Goal: Information Seeking & Learning: Learn about a topic

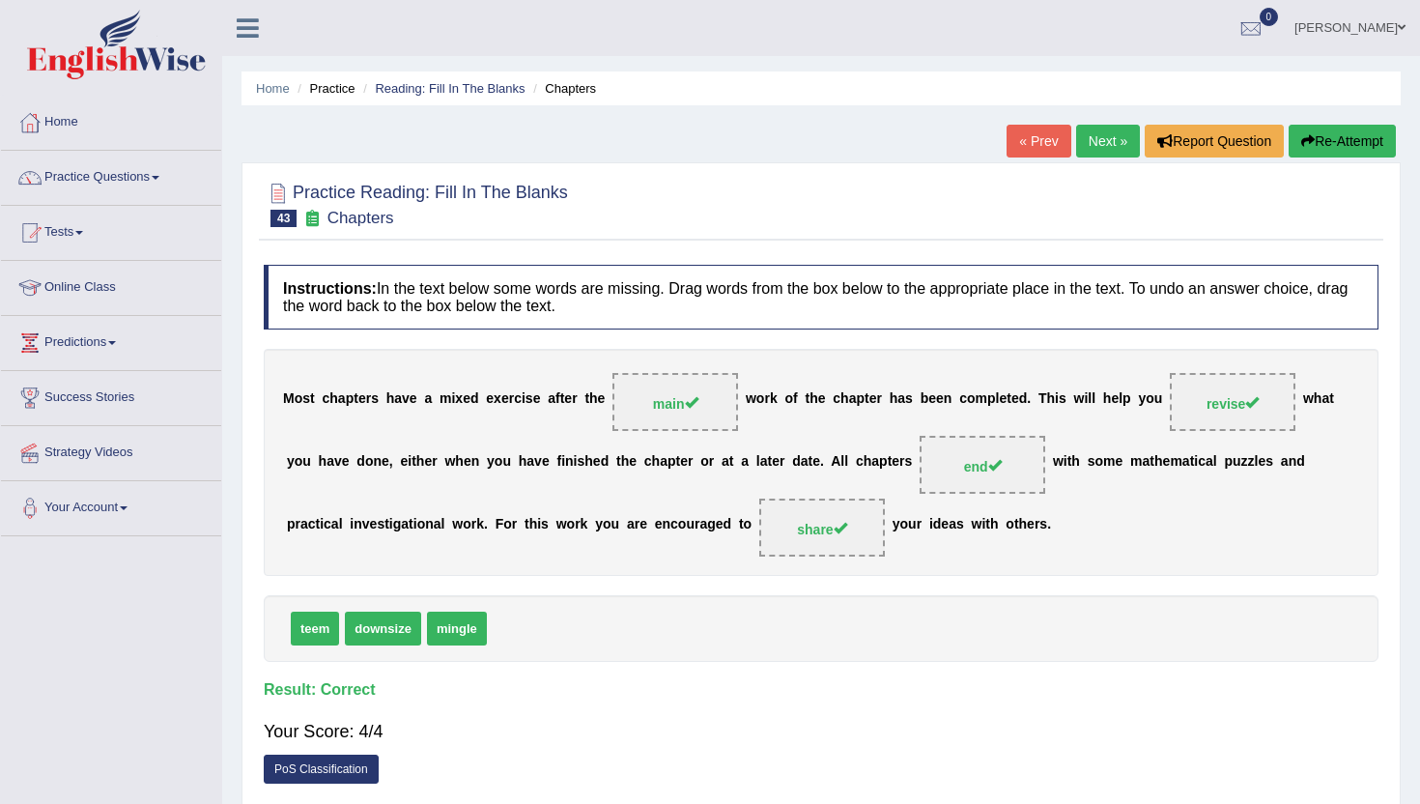
click at [760, 82] on ul "Home Practice Reading: Fill In The Blanks Chapters" at bounding box center [821, 88] width 1159 height 34
click at [1098, 146] on link "Next »" at bounding box center [1108, 141] width 64 height 33
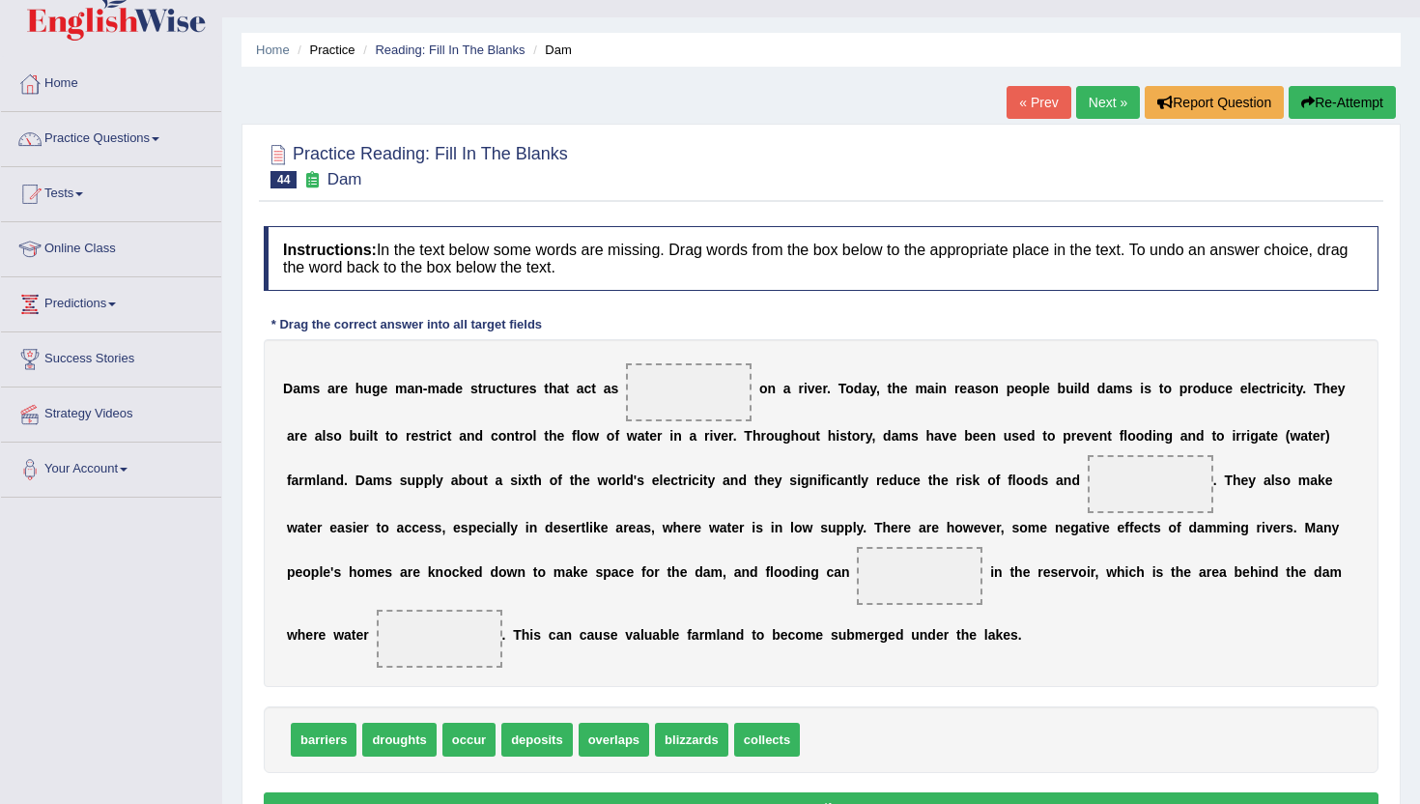
scroll to position [77, 0]
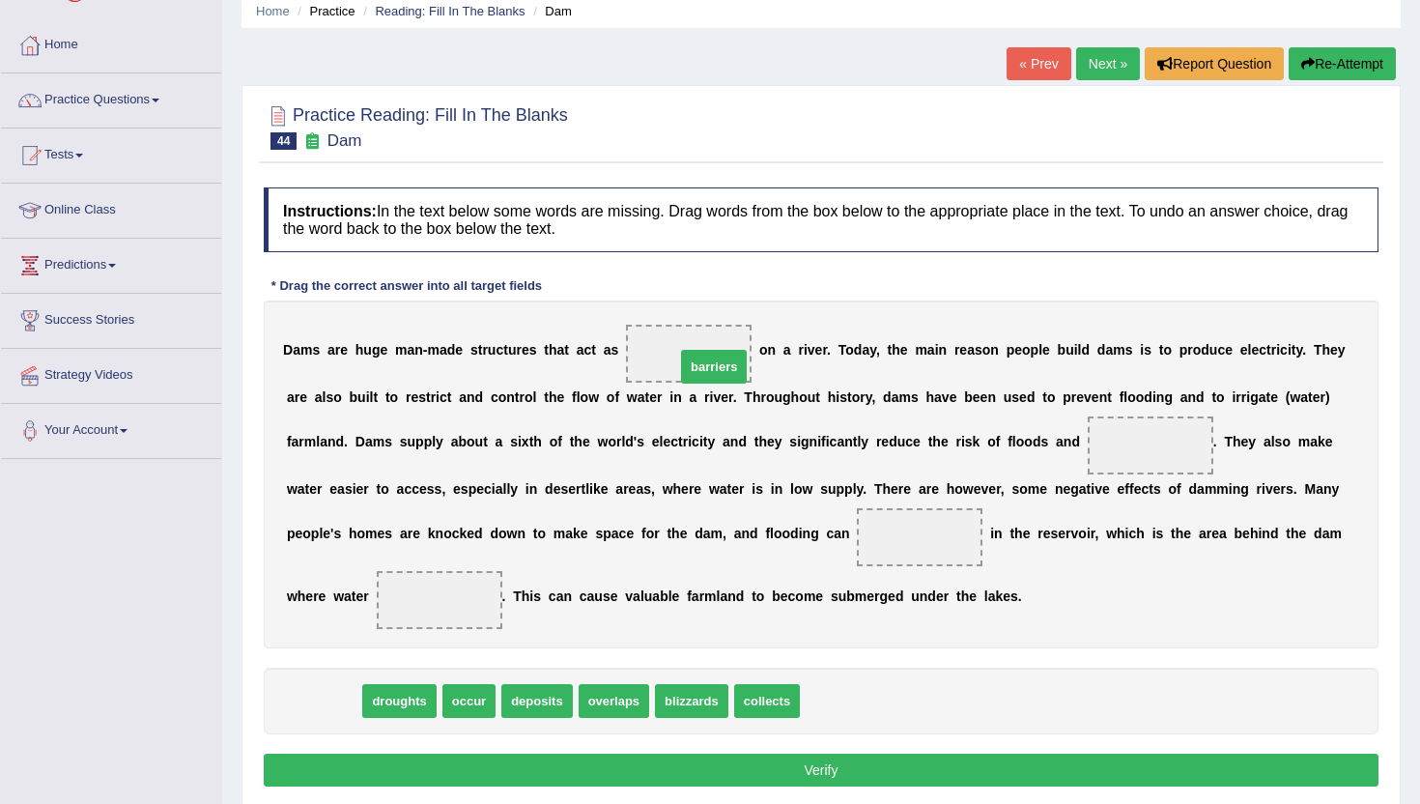
drag, startPoint x: 319, startPoint y: 708, endPoint x: 694, endPoint y: 373, distance: 502.9
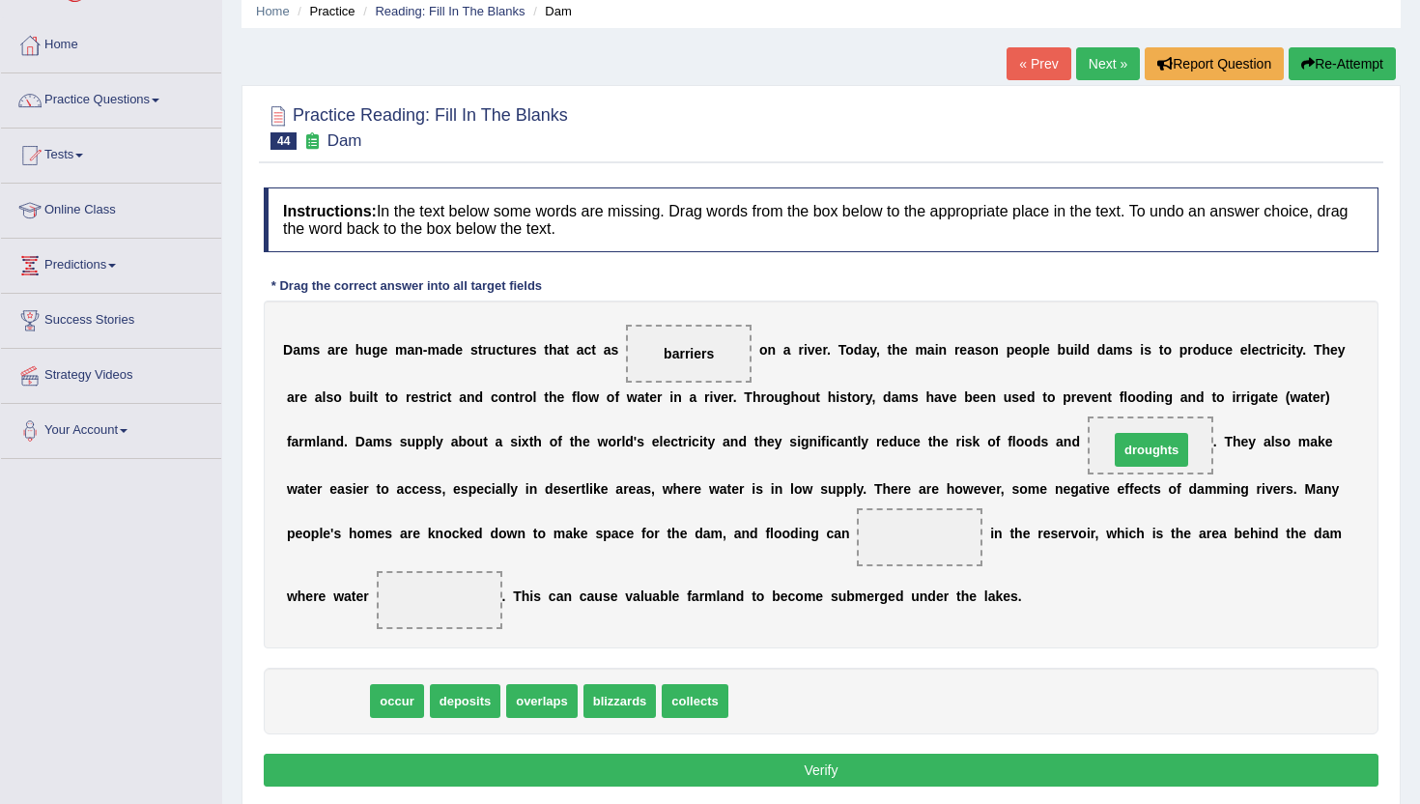
drag, startPoint x: 318, startPoint y: 704, endPoint x: 1142, endPoint y: 453, distance: 861.5
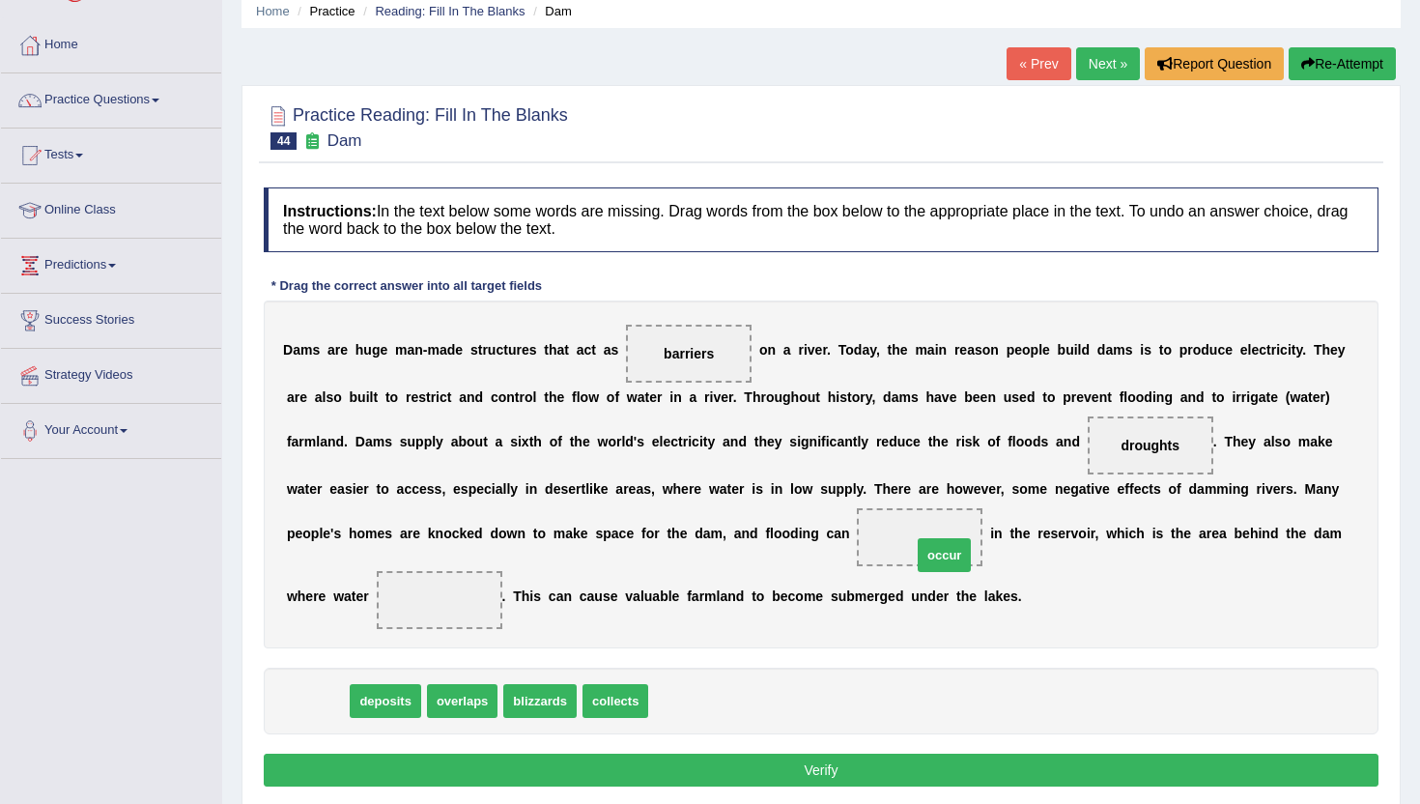
drag, startPoint x: 320, startPoint y: 701, endPoint x: 935, endPoint y: 553, distance: 633.1
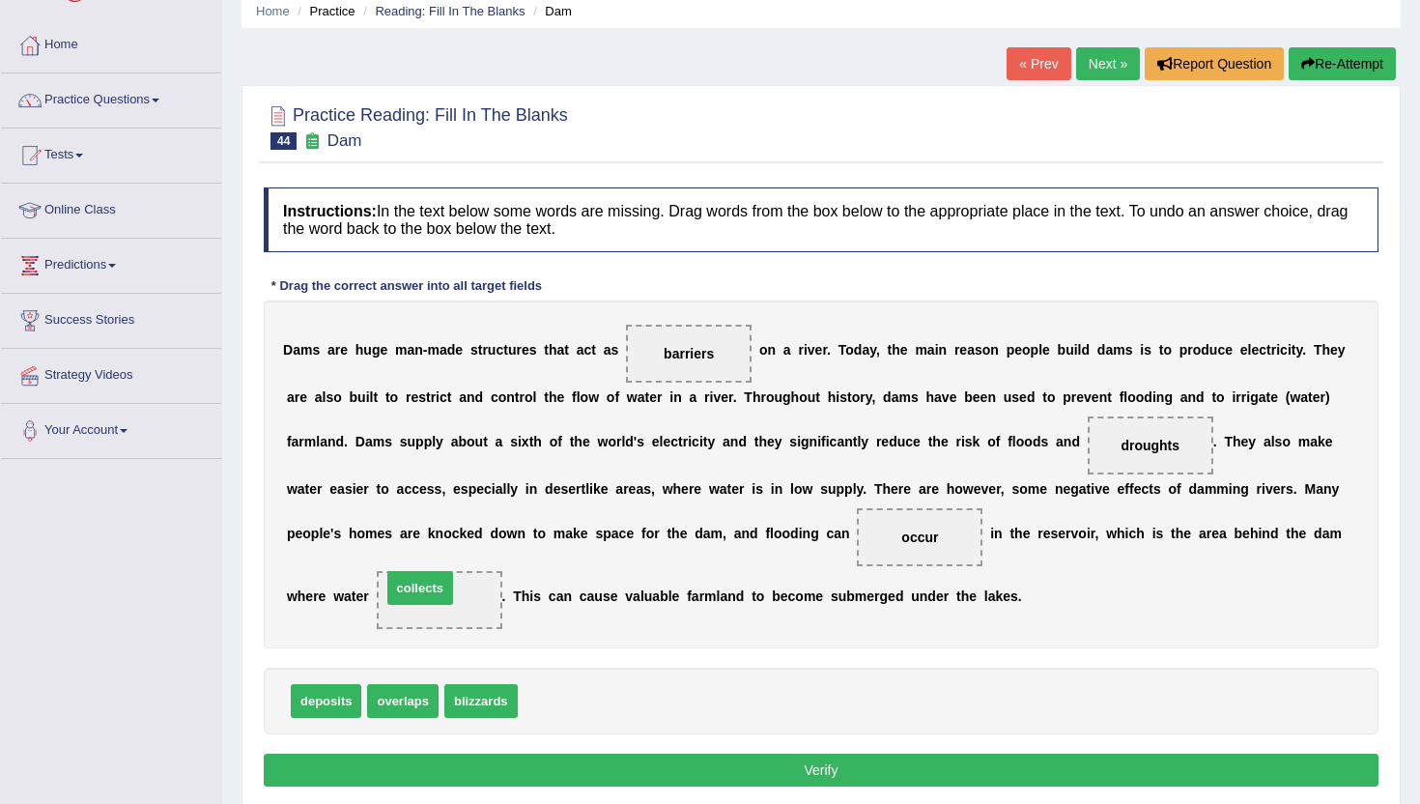
drag, startPoint x: 563, startPoint y: 698, endPoint x: 427, endPoint y: 585, distance: 177.0
click at [478, 768] on button "Verify" at bounding box center [821, 770] width 1115 height 33
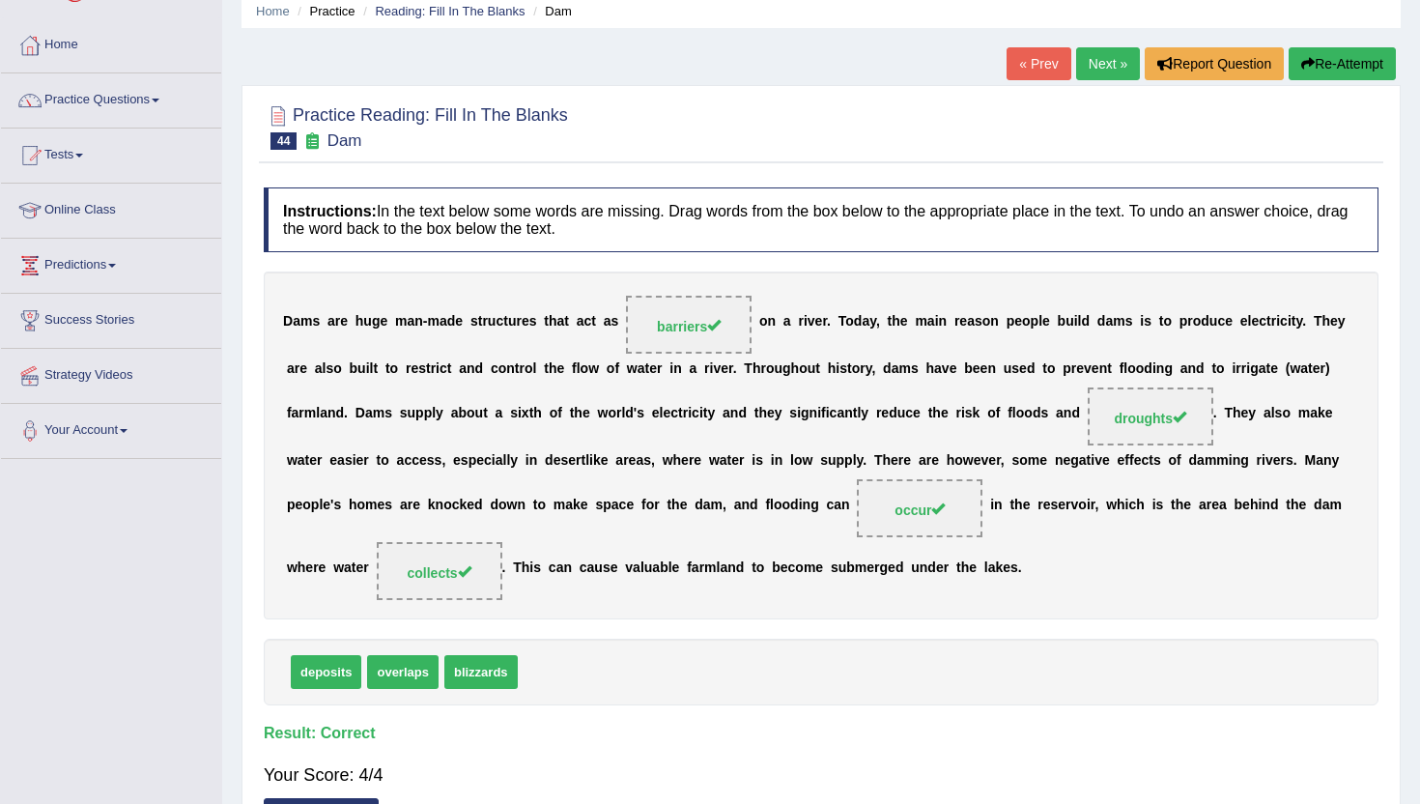
click at [1086, 53] on link "Next »" at bounding box center [1108, 63] width 64 height 33
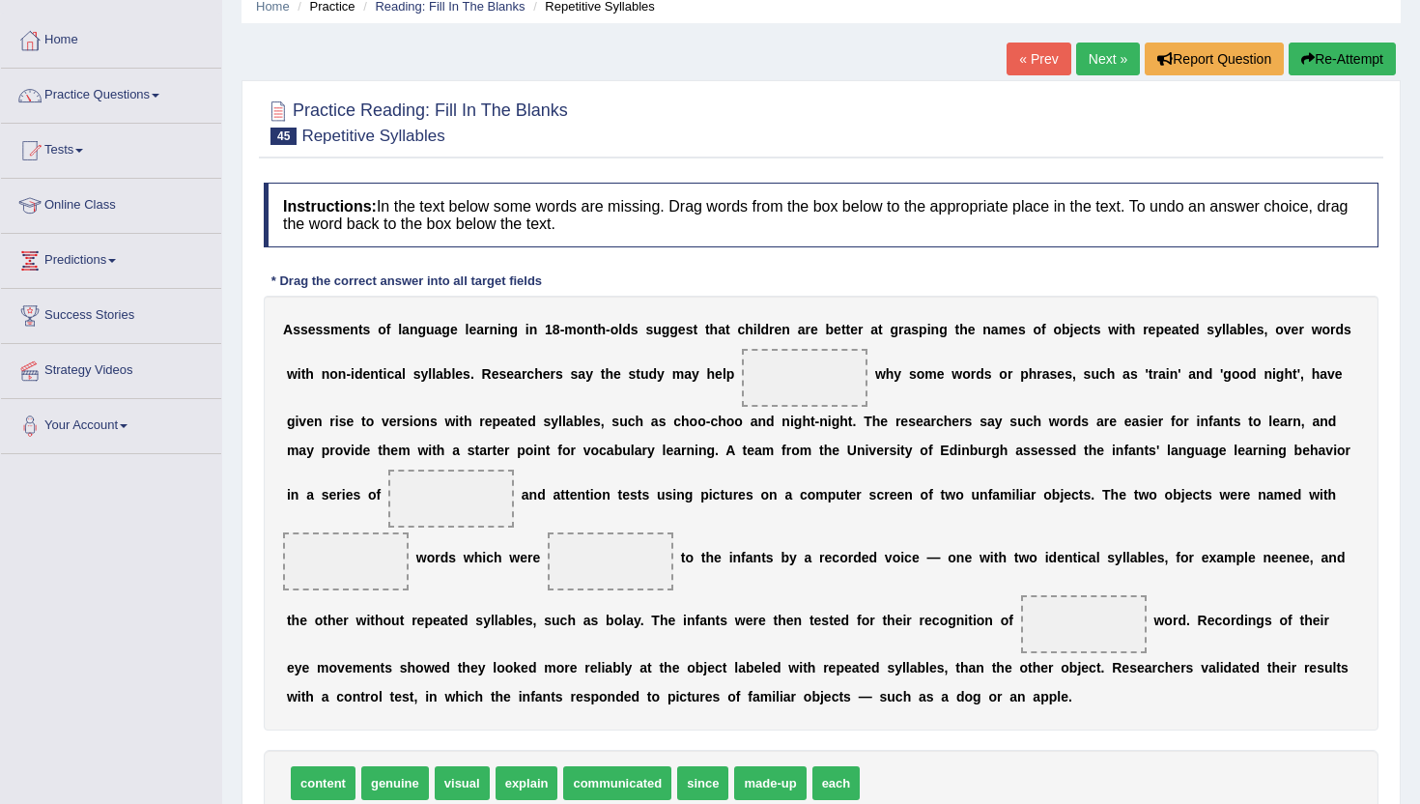
scroll to position [116, 0]
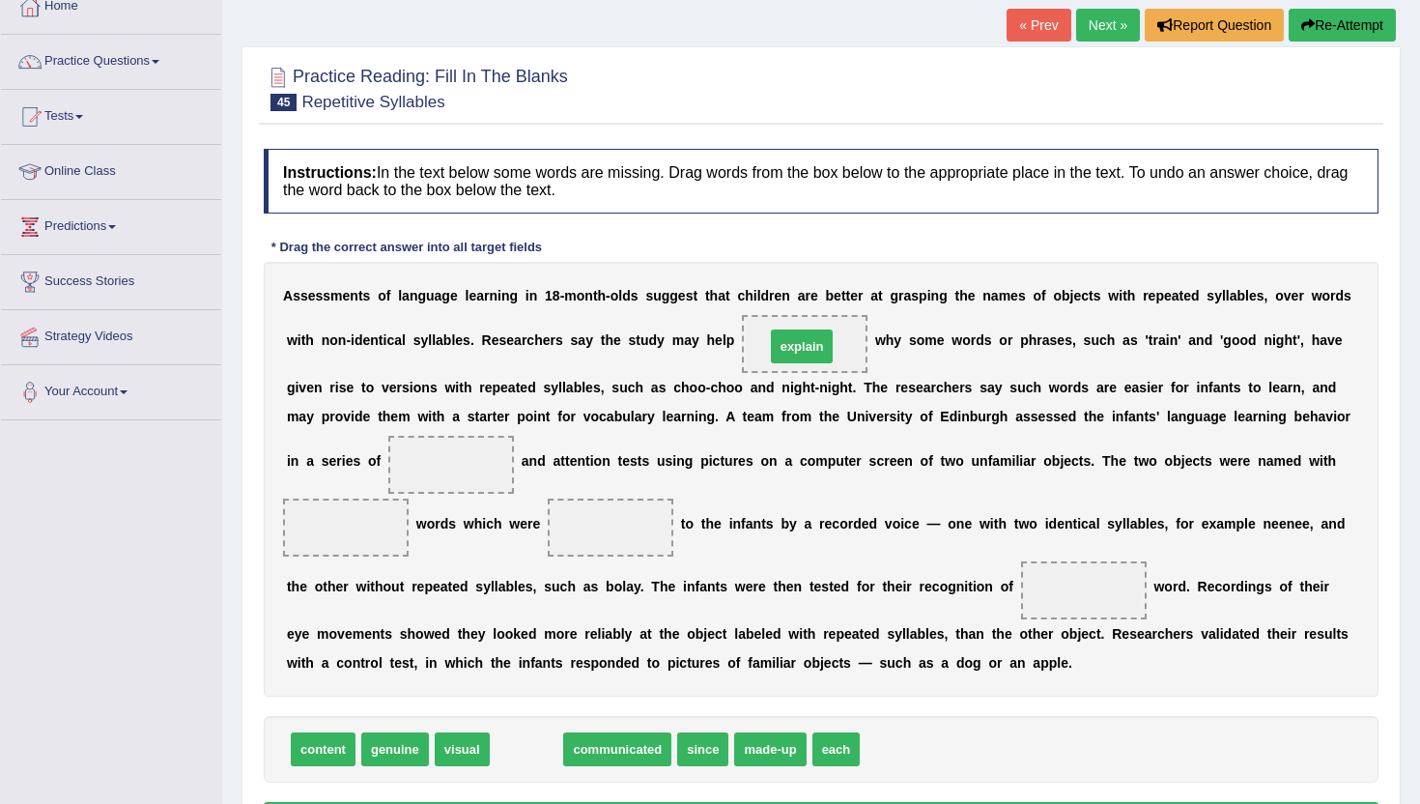
drag, startPoint x: 505, startPoint y: 752, endPoint x: 782, endPoint y: 391, distance: 454.1
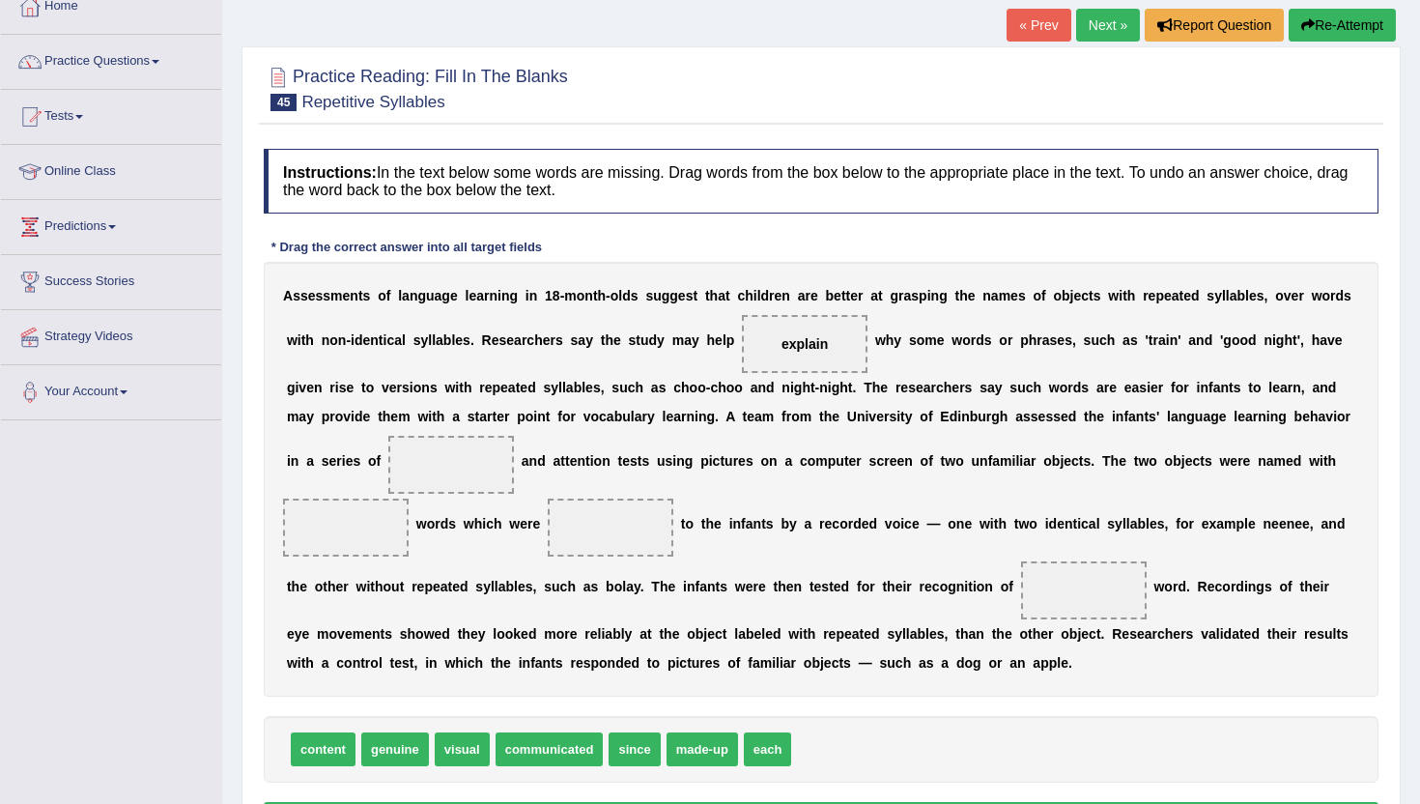
click at [395, 755] on span "genuine" at bounding box center [395, 749] width 68 height 34
drag, startPoint x: 333, startPoint y: 751, endPoint x: 462, endPoint y: 467, distance: 311.7
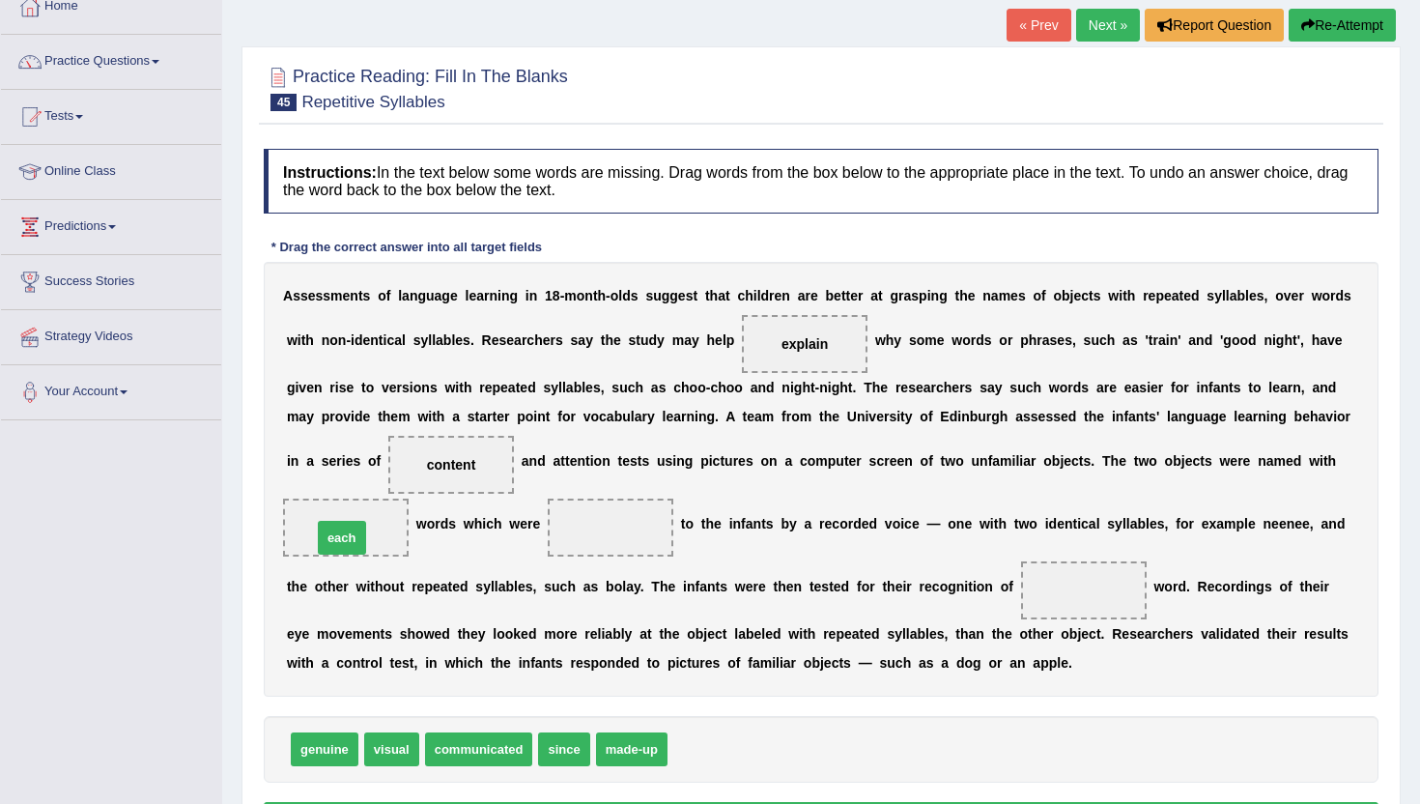
drag, startPoint x: 705, startPoint y: 758, endPoint x: 350, endPoint y: 547, distance: 413.7
drag, startPoint x: 808, startPoint y: 339, endPoint x: 622, endPoint y: 526, distance: 263.7
drag, startPoint x: 385, startPoint y: 752, endPoint x: 1078, endPoint y: 601, distance: 708.9
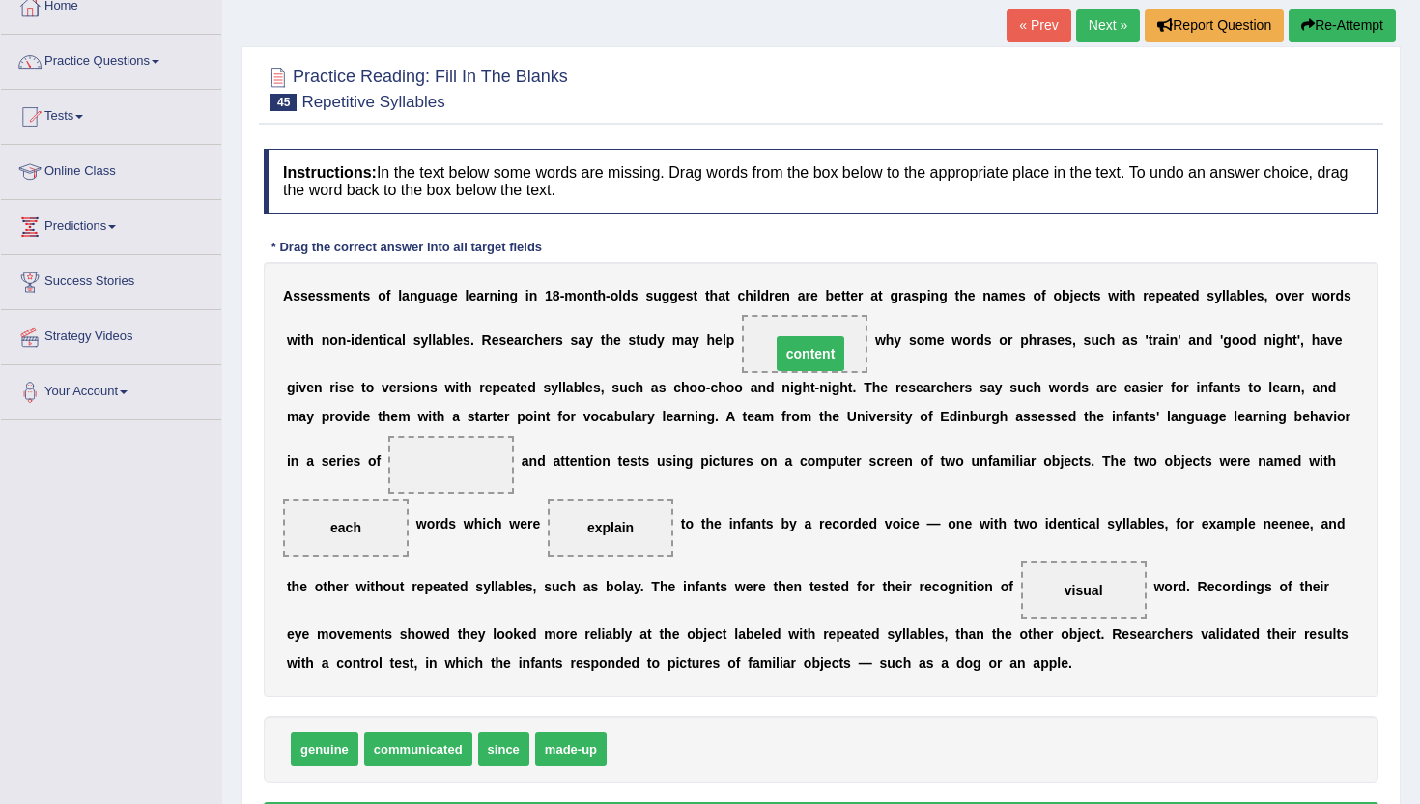
drag, startPoint x: 442, startPoint y: 470, endPoint x: 809, endPoint y: 354, distance: 384.0
drag, startPoint x: 805, startPoint y: 349, endPoint x: 471, endPoint y: 456, distance: 350.1
drag, startPoint x: 396, startPoint y: 755, endPoint x: 775, endPoint y: 356, distance: 550.8
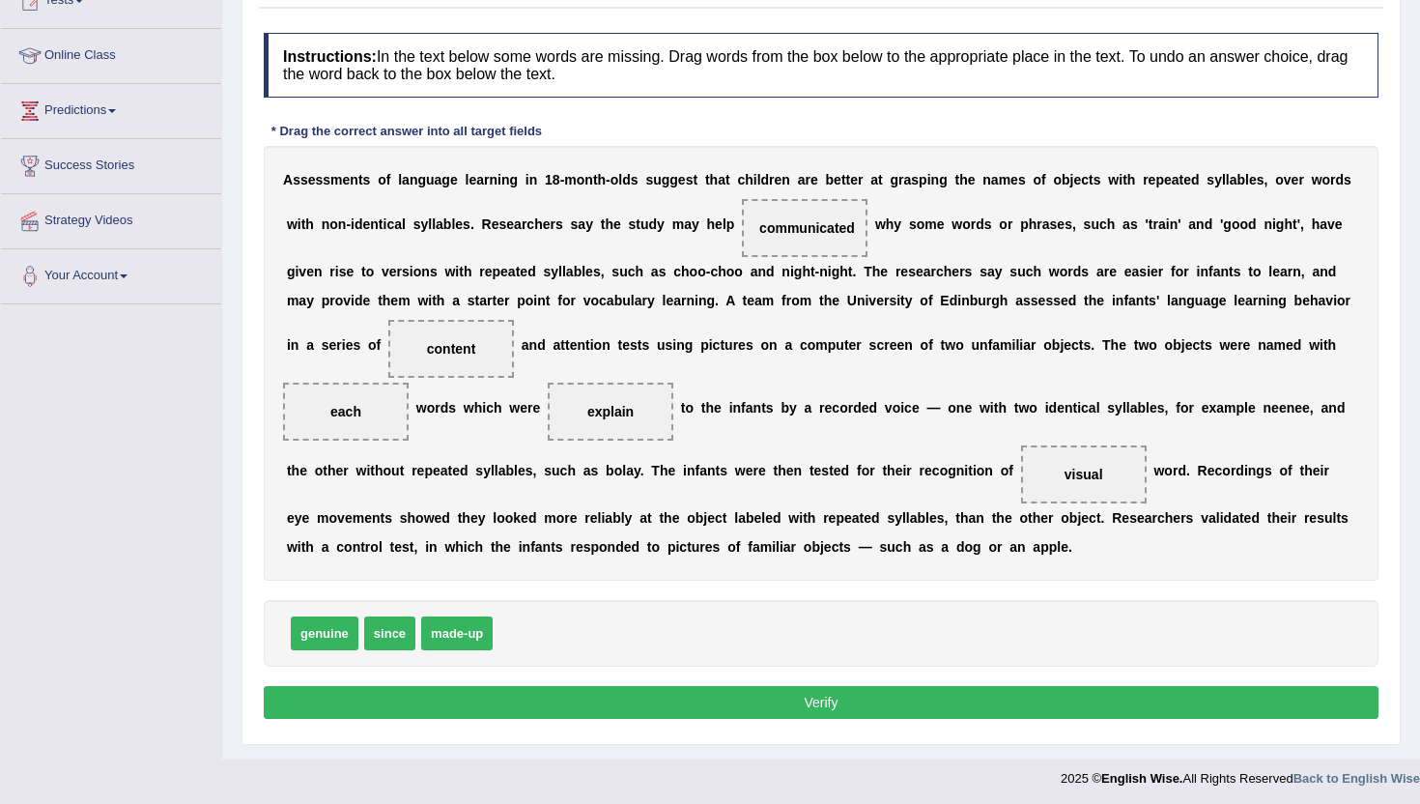
click at [437, 702] on button "Verify" at bounding box center [821, 702] width 1115 height 33
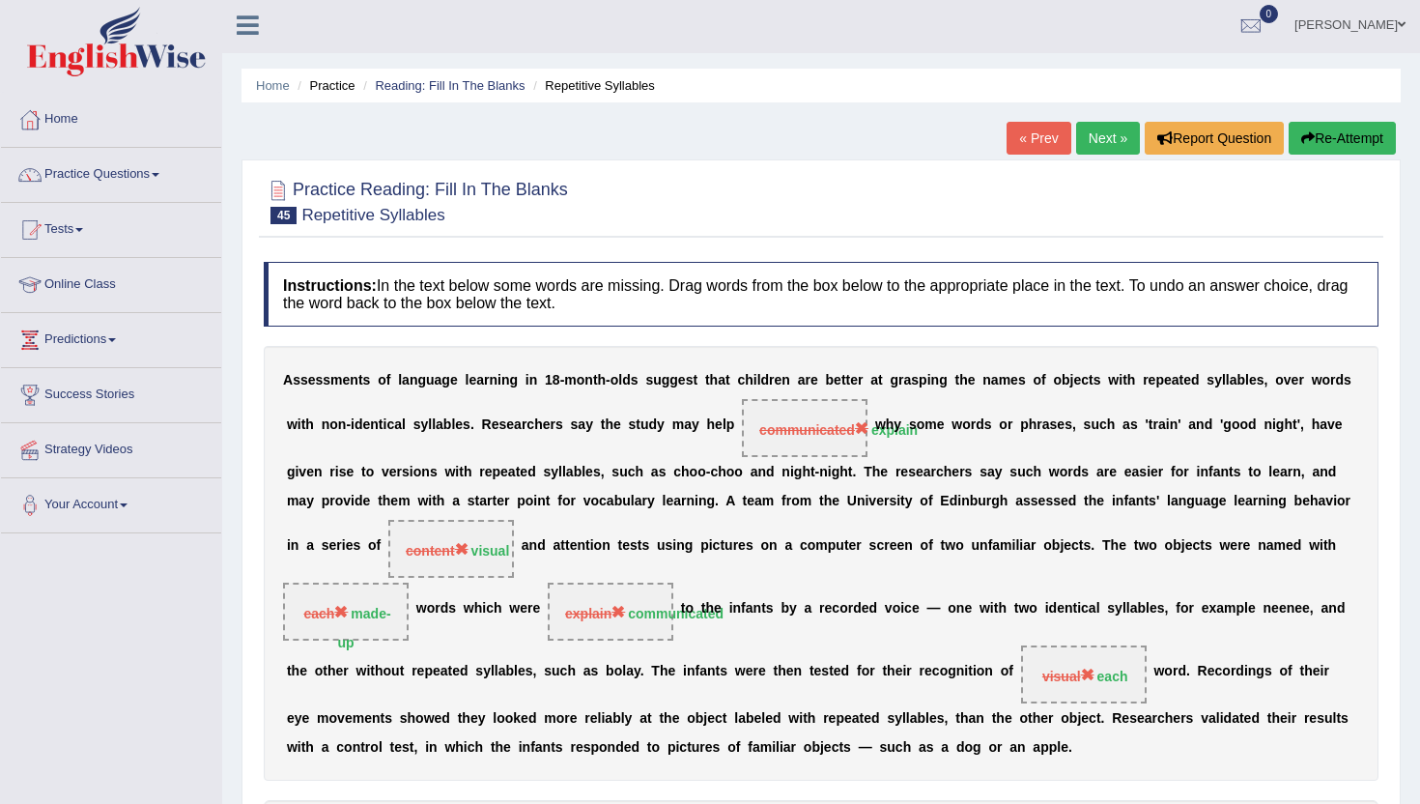
scroll to position [0, 0]
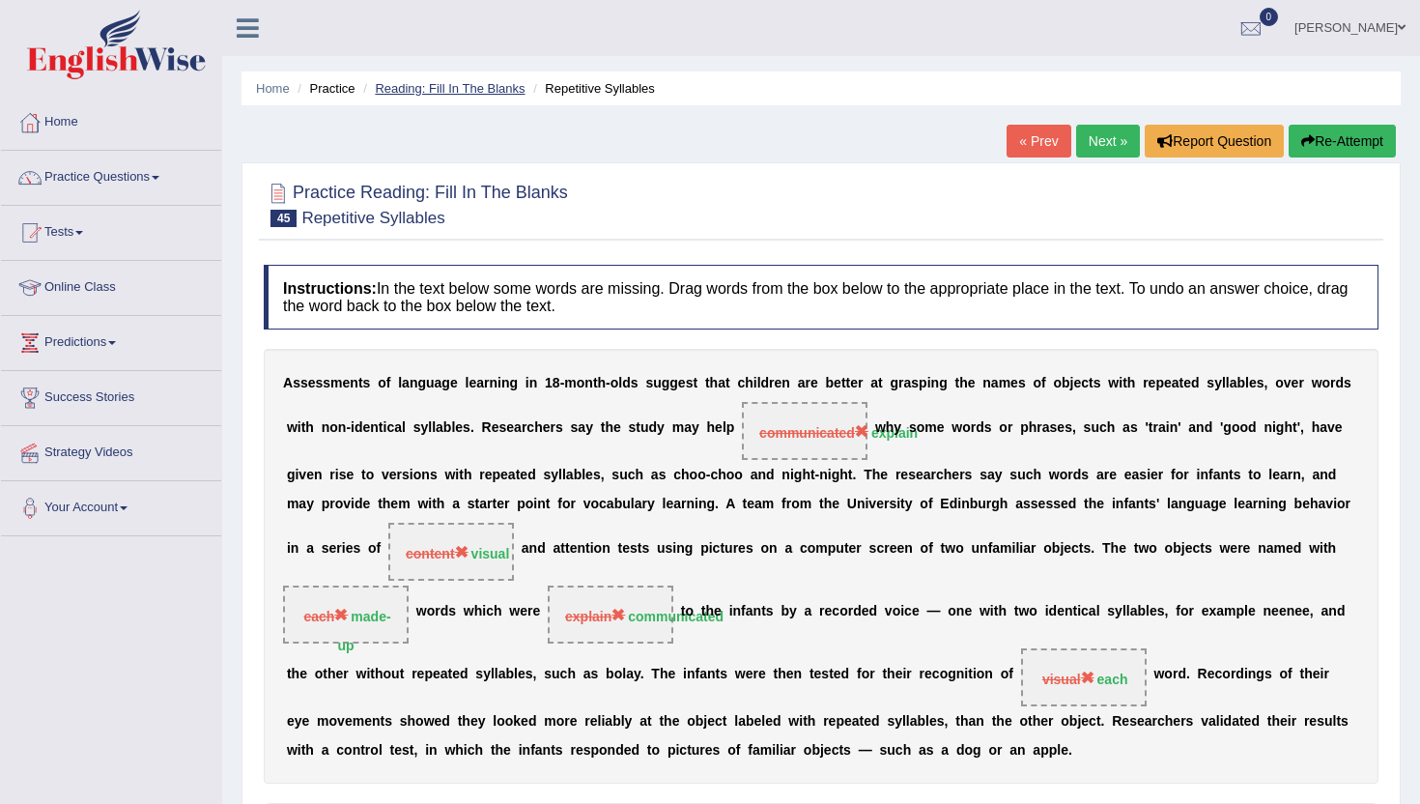
click at [425, 89] on link "Reading: Fill In The Blanks" at bounding box center [450, 88] width 150 height 14
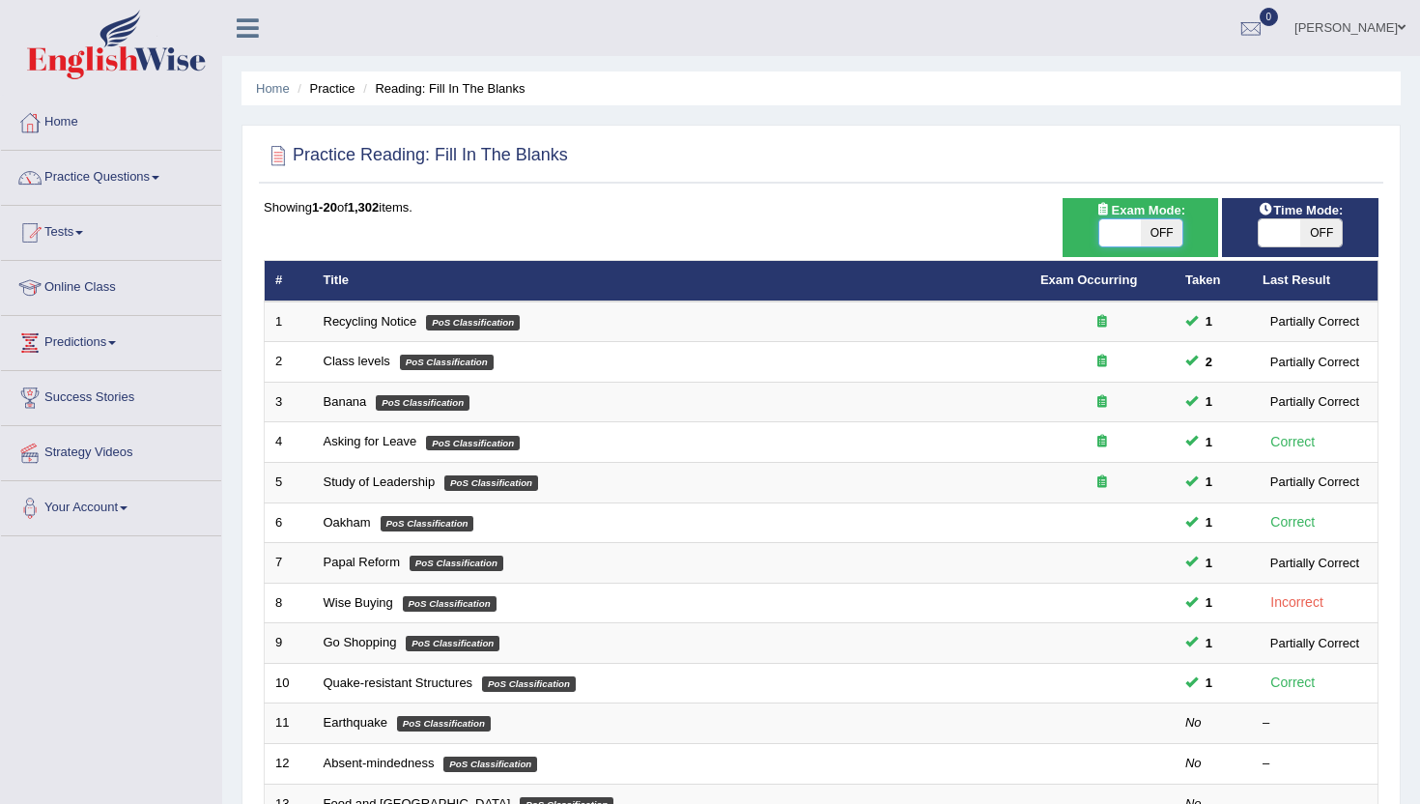
click at [1130, 232] on span at bounding box center [1120, 232] width 42 height 27
checkbox input "true"
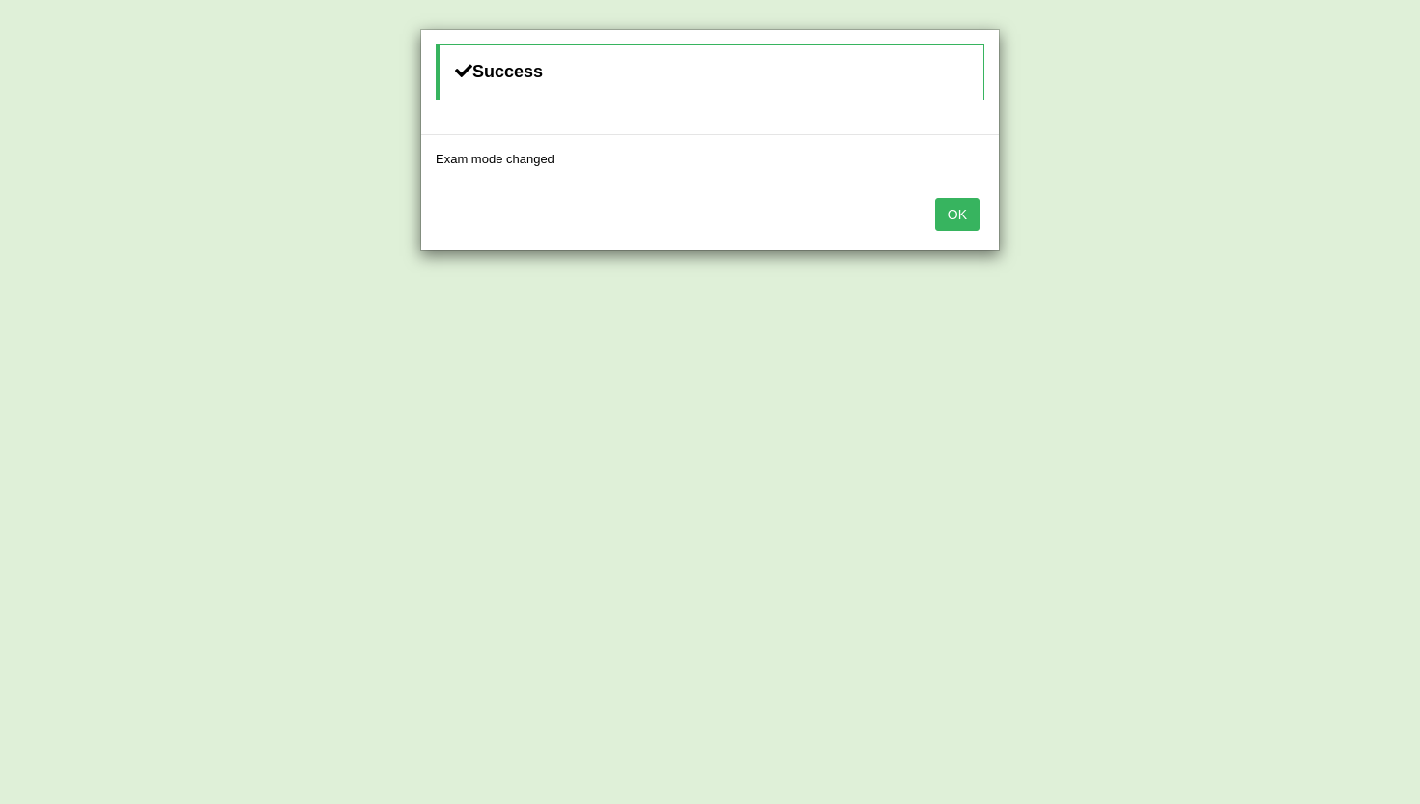
click at [968, 219] on button "OK" at bounding box center [957, 214] width 44 height 33
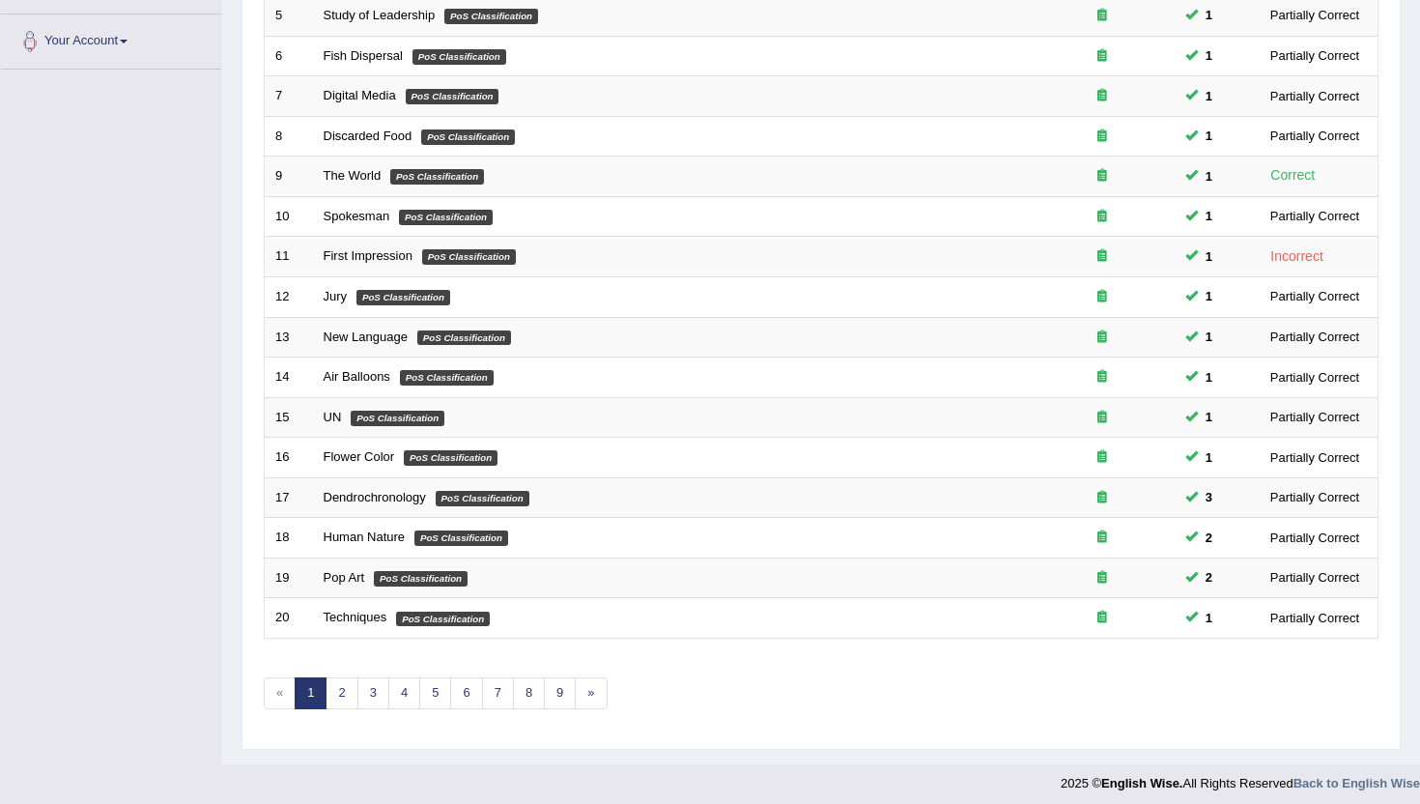
scroll to position [475, 0]
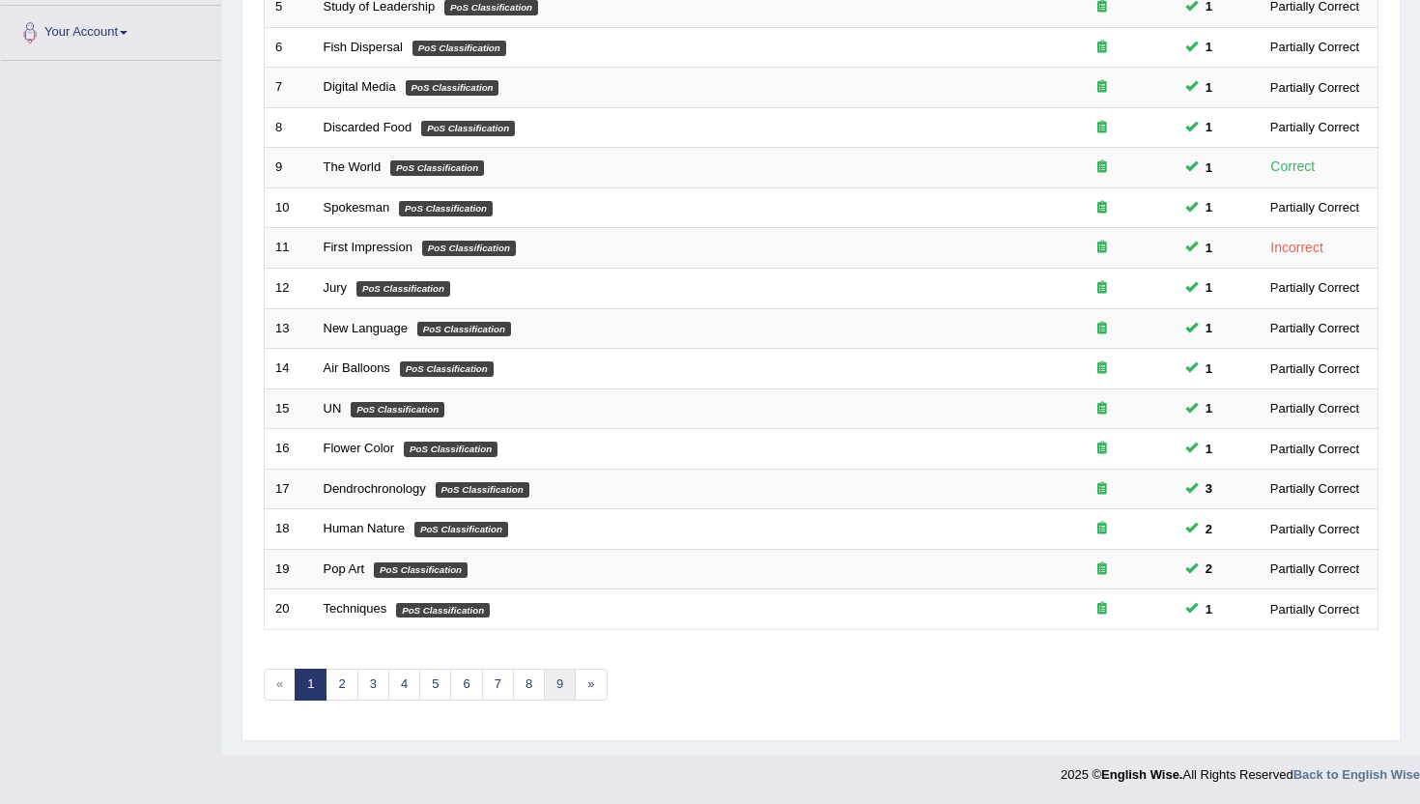
click at [550, 687] on link "9" at bounding box center [560, 685] width 32 height 32
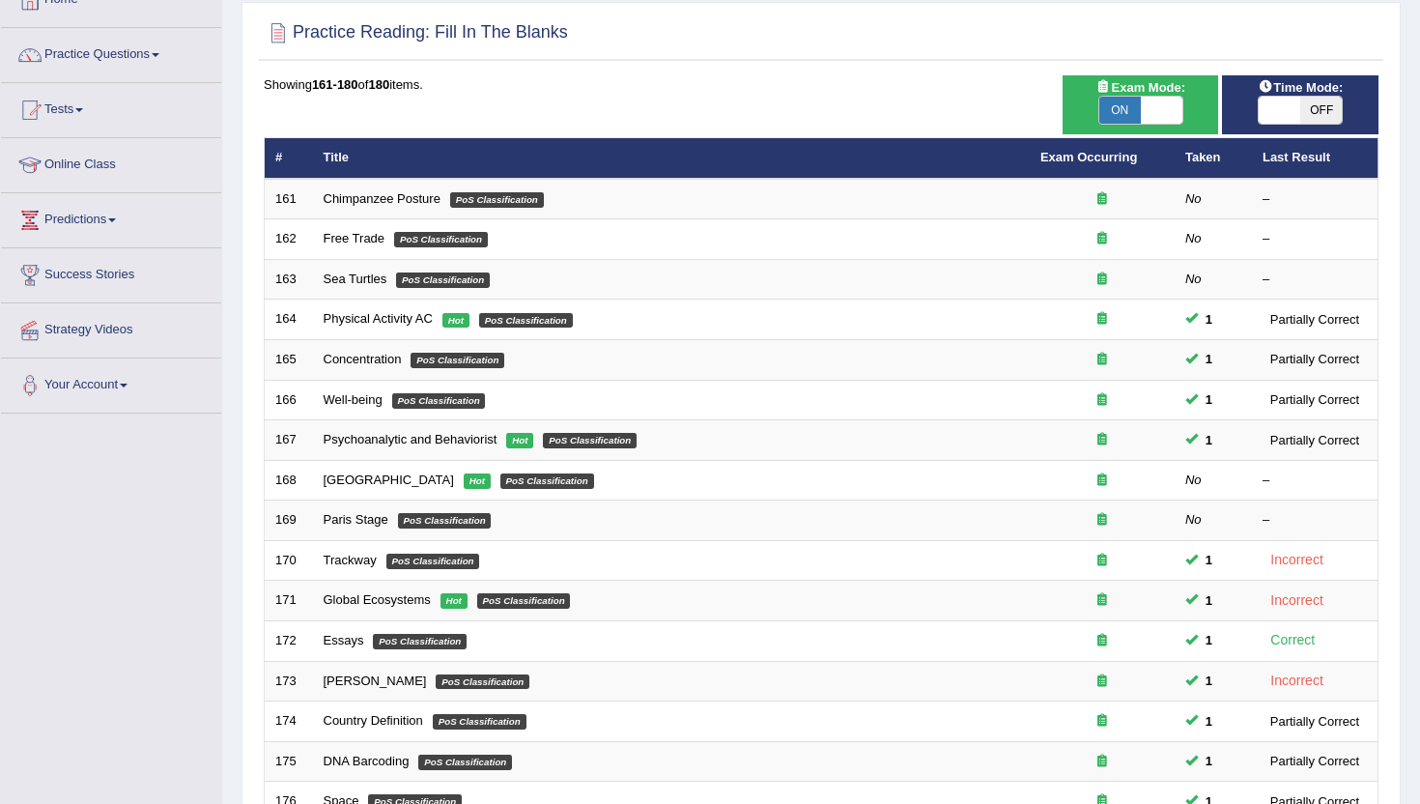
scroll to position [39, 0]
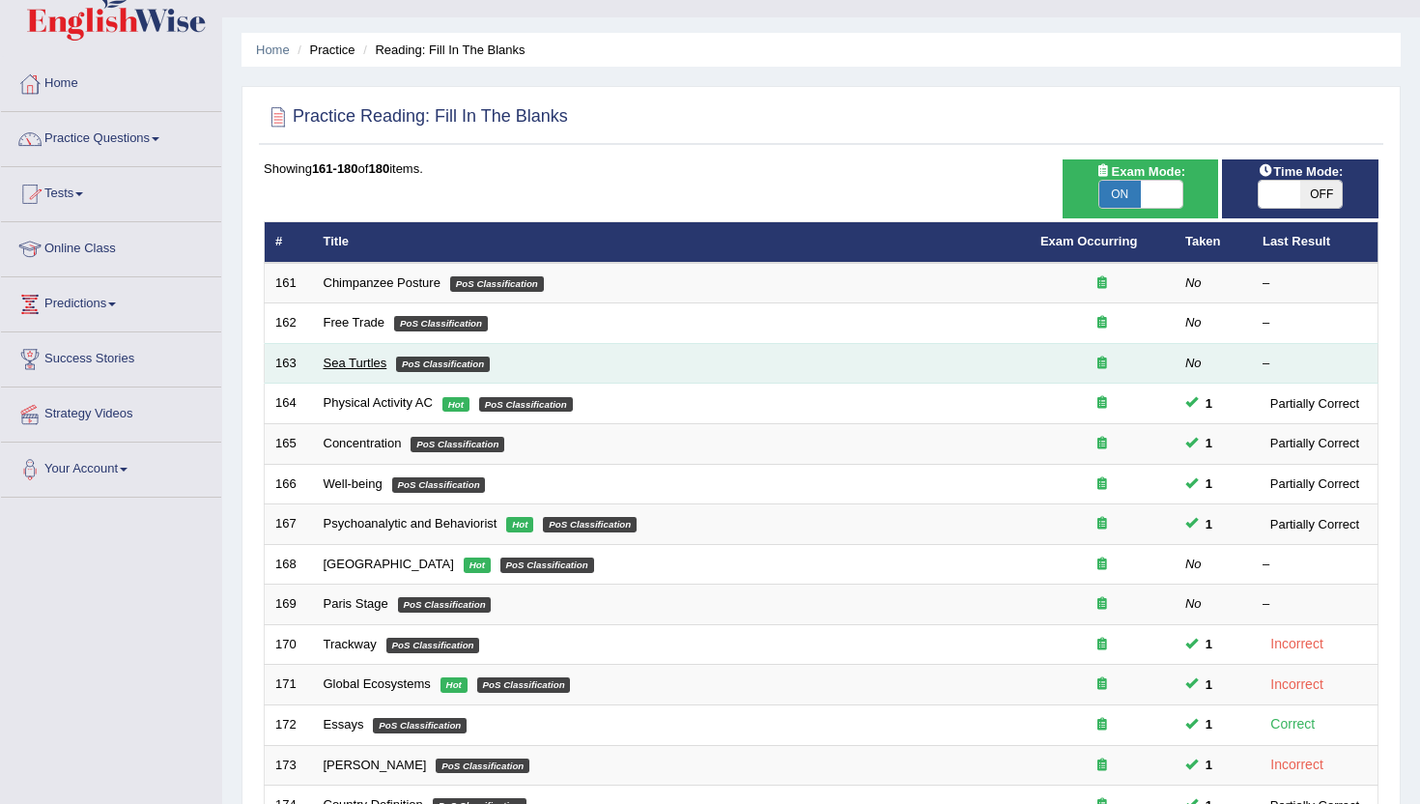
click at [332, 362] on link "Sea Turtles" at bounding box center [356, 363] width 64 height 14
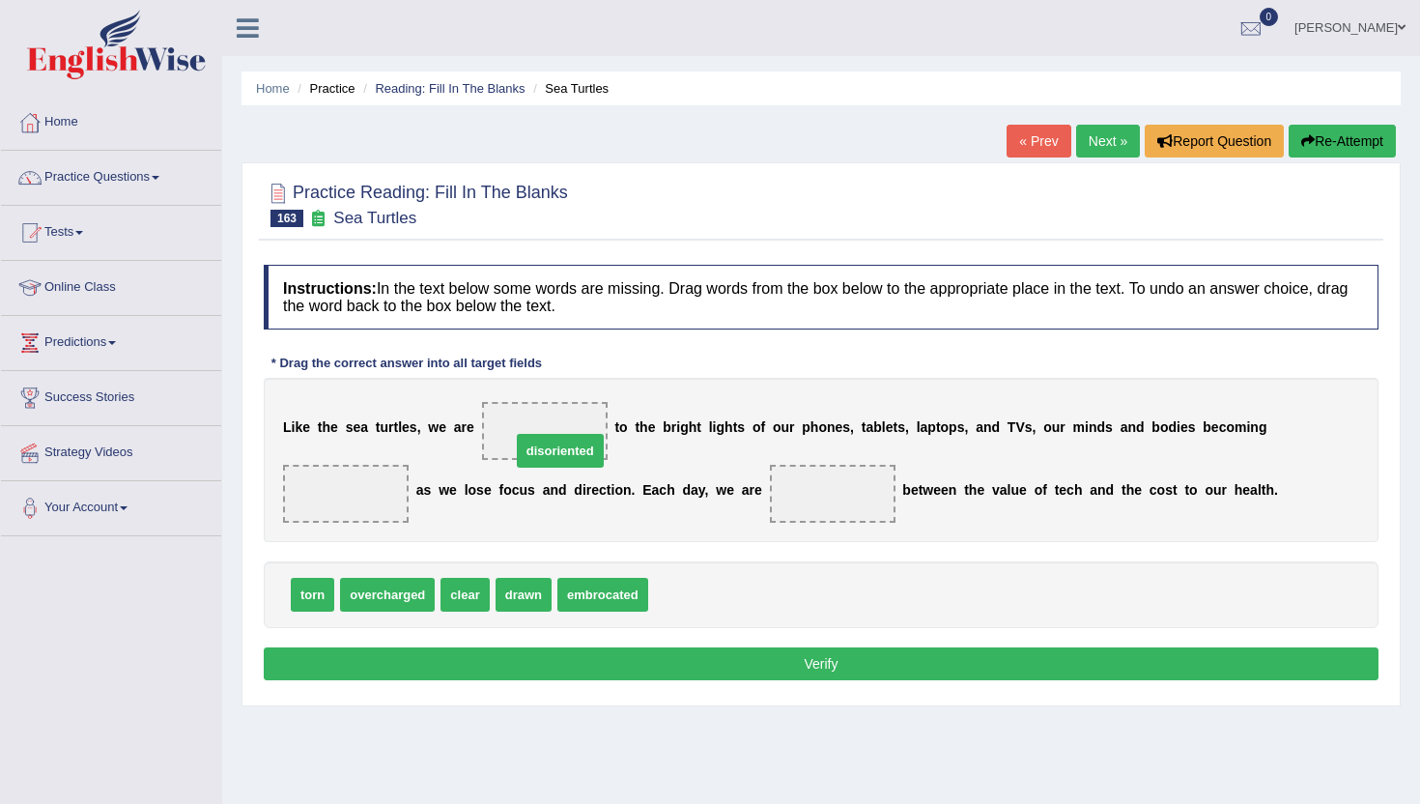
drag, startPoint x: 719, startPoint y: 603, endPoint x: 571, endPoint y: 450, distance: 212.5
drag, startPoint x: 554, startPoint y: 432, endPoint x: 363, endPoint y: 483, distance: 197.1
drag, startPoint x: 311, startPoint y: 597, endPoint x: 530, endPoint y: 444, distance: 267.2
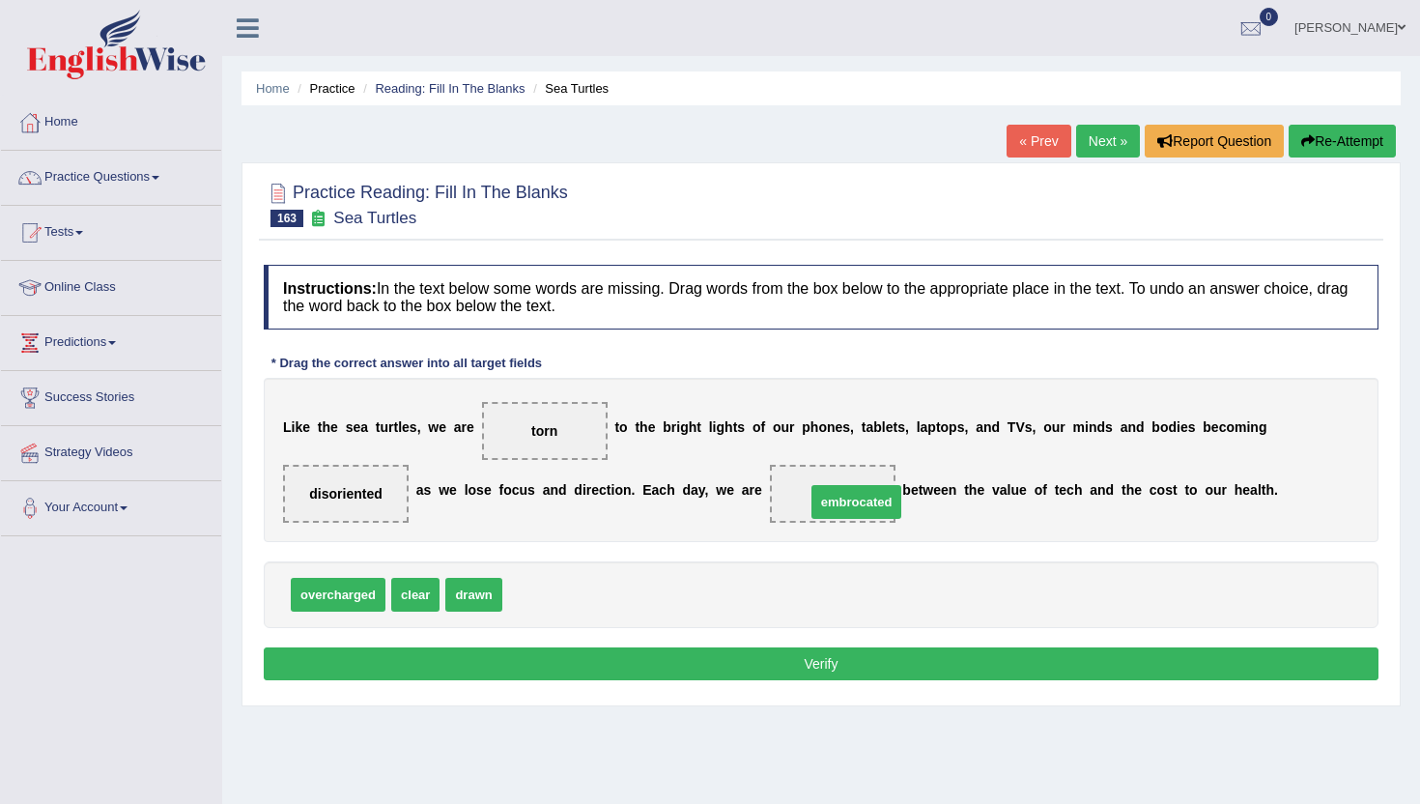
drag, startPoint x: 528, startPoint y: 602, endPoint x: 831, endPoint y: 510, distance: 316.0
click at [680, 662] on button "Verify" at bounding box center [821, 663] width 1115 height 33
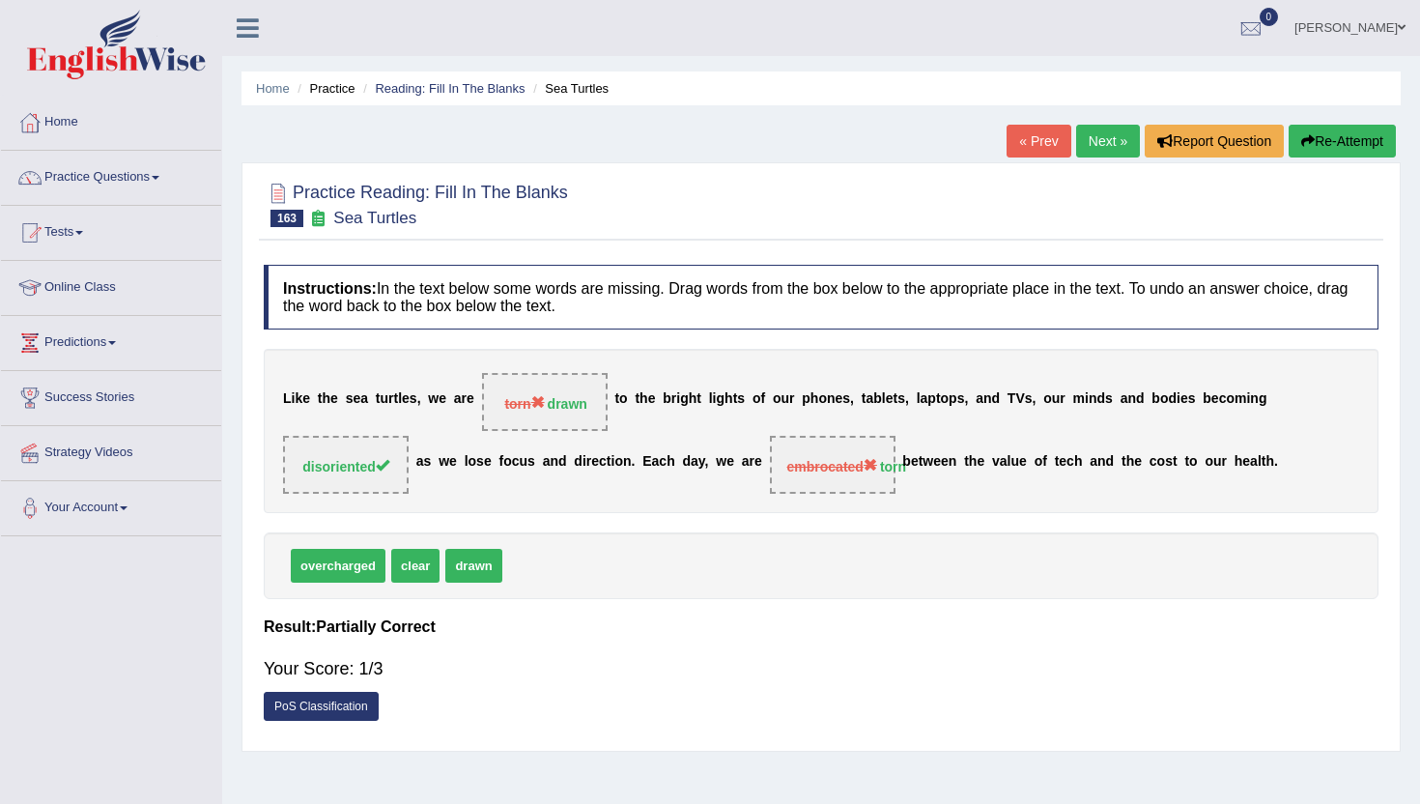
click at [1106, 150] on link "Next »" at bounding box center [1108, 141] width 64 height 33
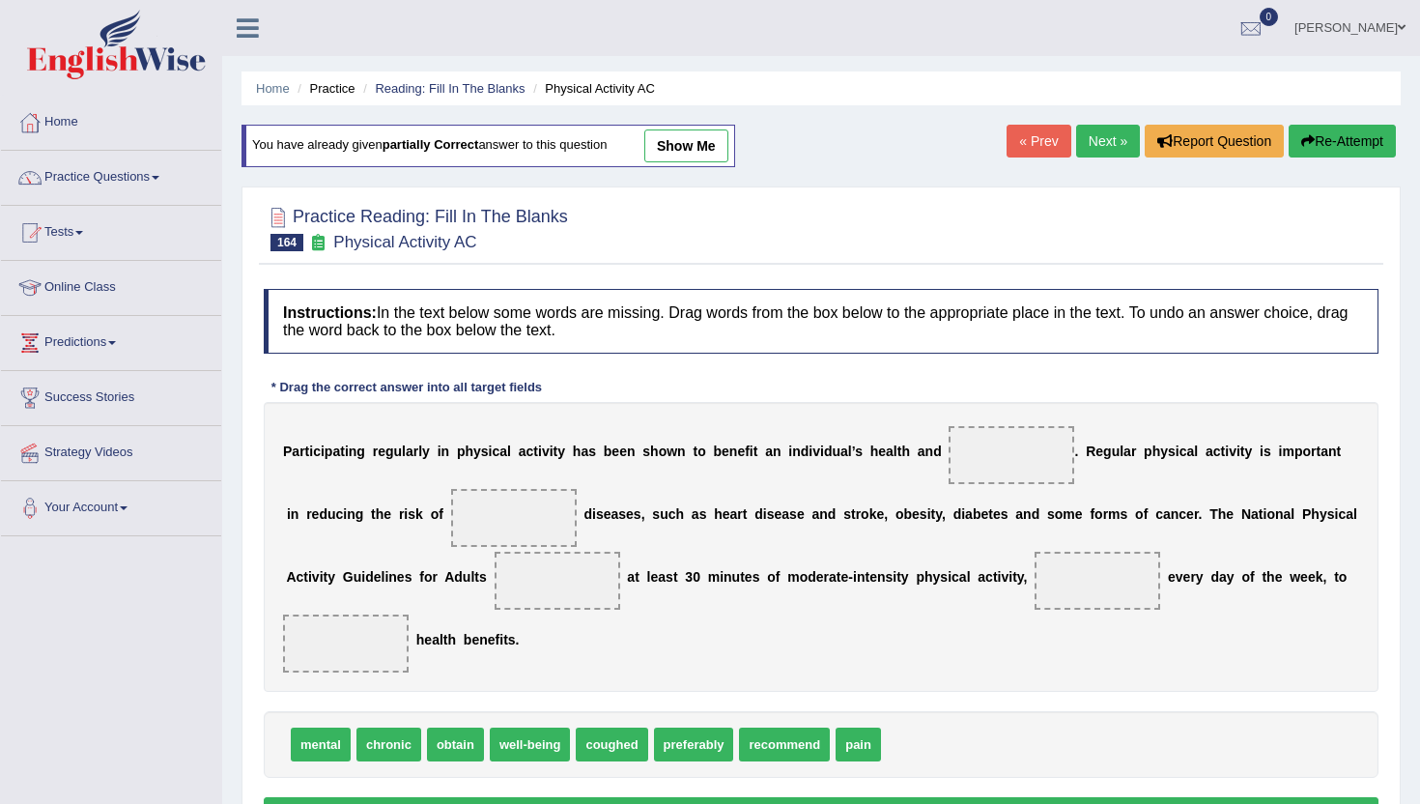
click at [1014, 147] on link "« Prev" at bounding box center [1039, 141] width 64 height 33
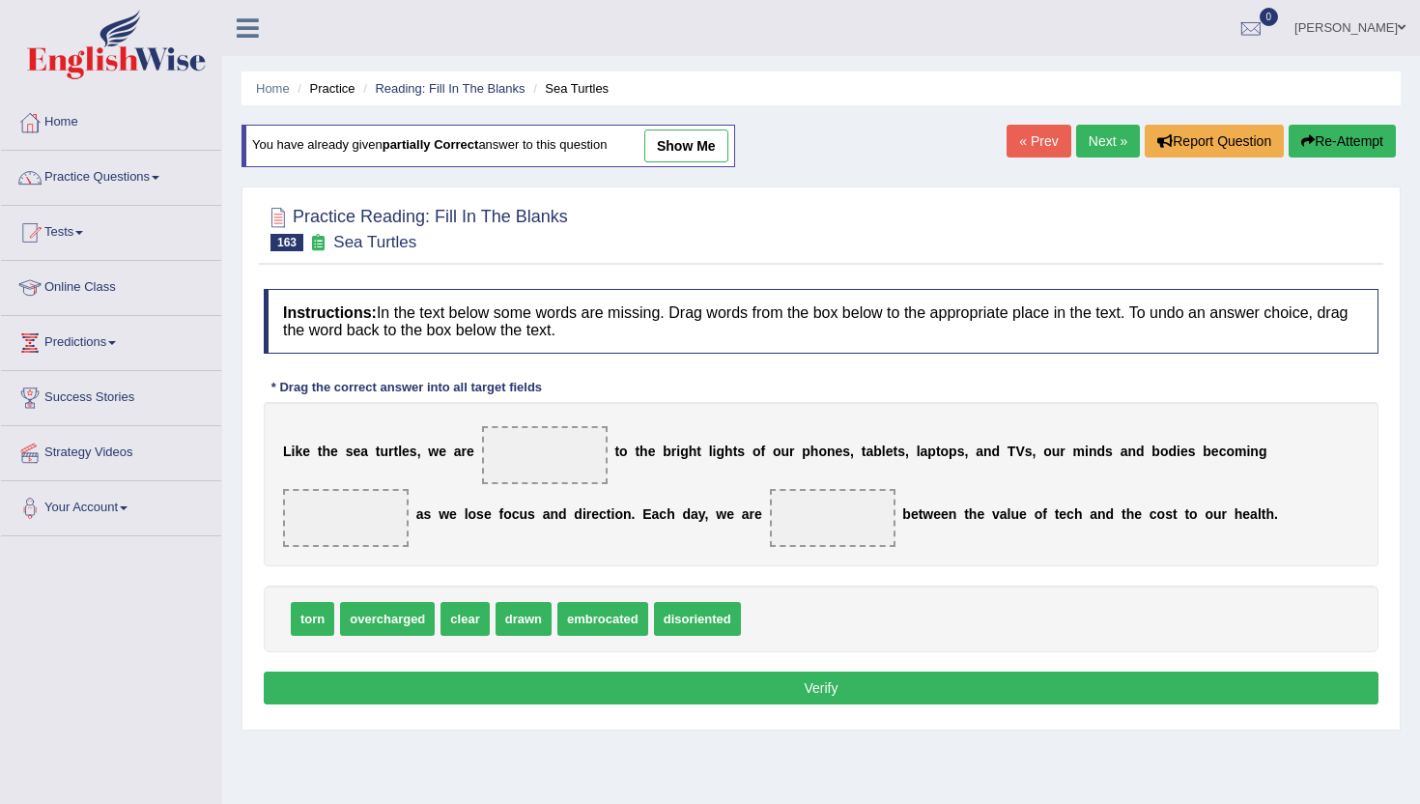
click at [1014, 147] on link "« Prev" at bounding box center [1039, 141] width 64 height 33
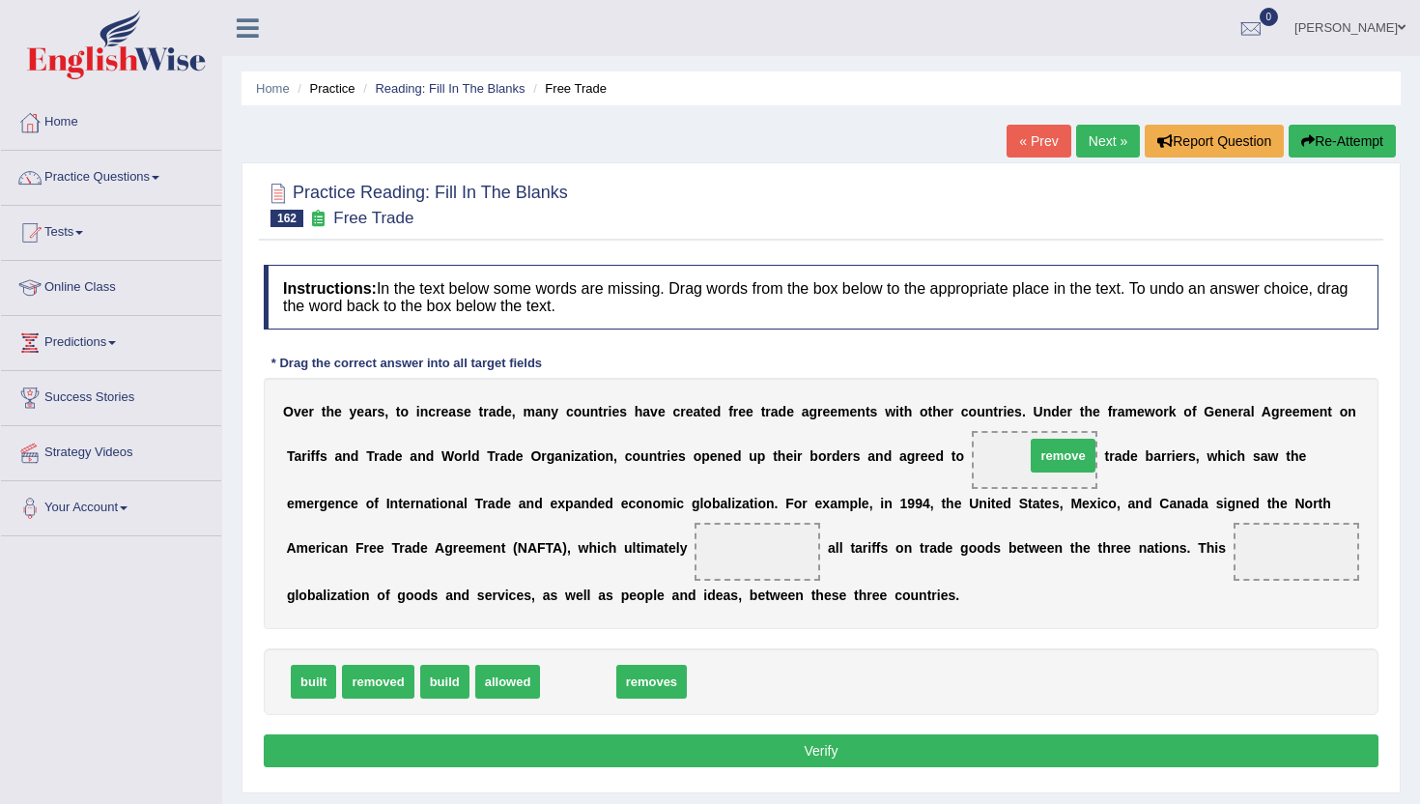
drag, startPoint x: 556, startPoint y: 683, endPoint x: 1031, endPoint y: 464, distance: 522.6
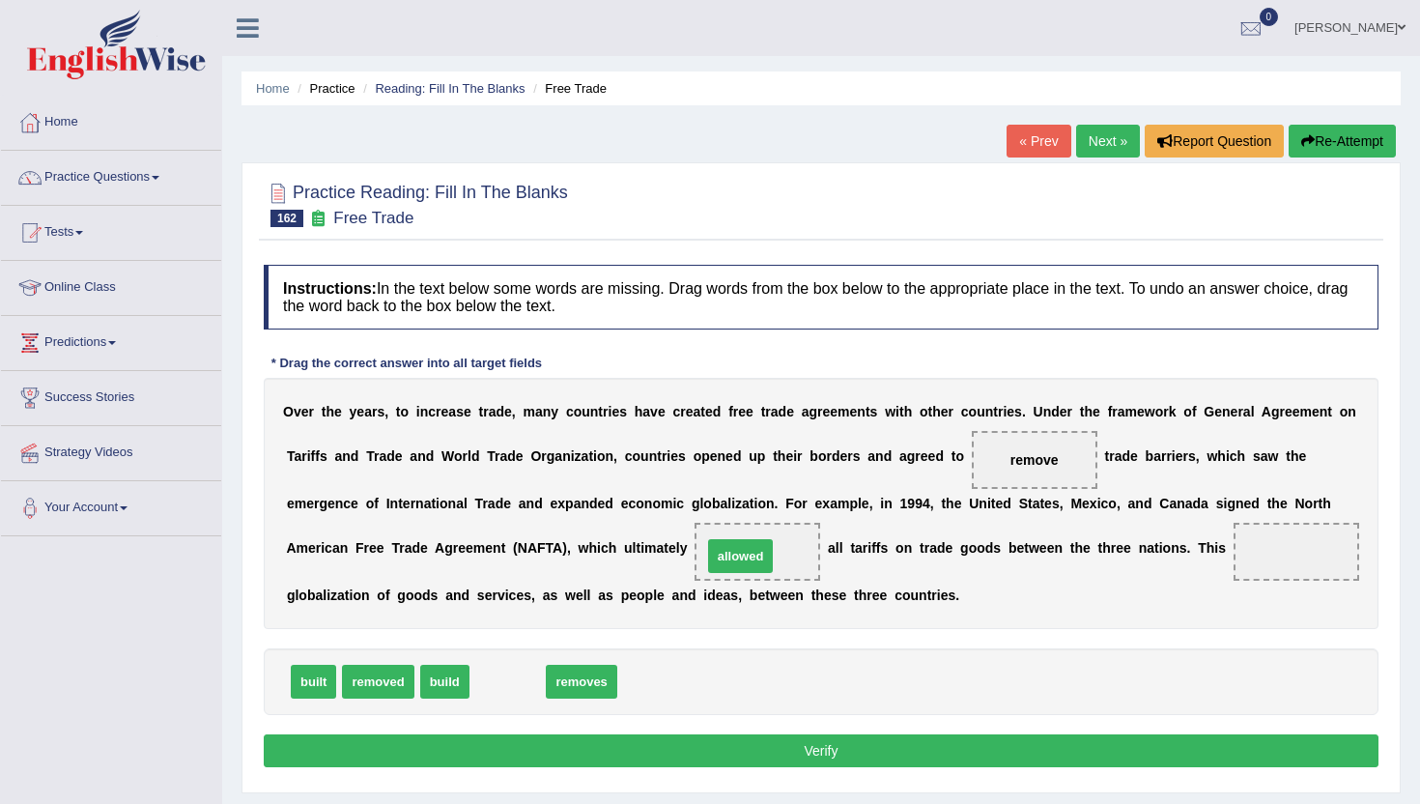
drag, startPoint x: 493, startPoint y: 689, endPoint x: 720, endPoint y: 560, distance: 260.9
drag, startPoint x: 747, startPoint y: 544, endPoint x: 615, endPoint y: 676, distance: 186.5
drag, startPoint x: 437, startPoint y: 683, endPoint x: 758, endPoint y: 558, distance: 345.0
drag, startPoint x: 517, startPoint y: 680, endPoint x: 1059, endPoint y: 593, distance: 548.9
click at [1048, 593] on span "allowed" at bounding box center [1015, 591] width 66 height 34
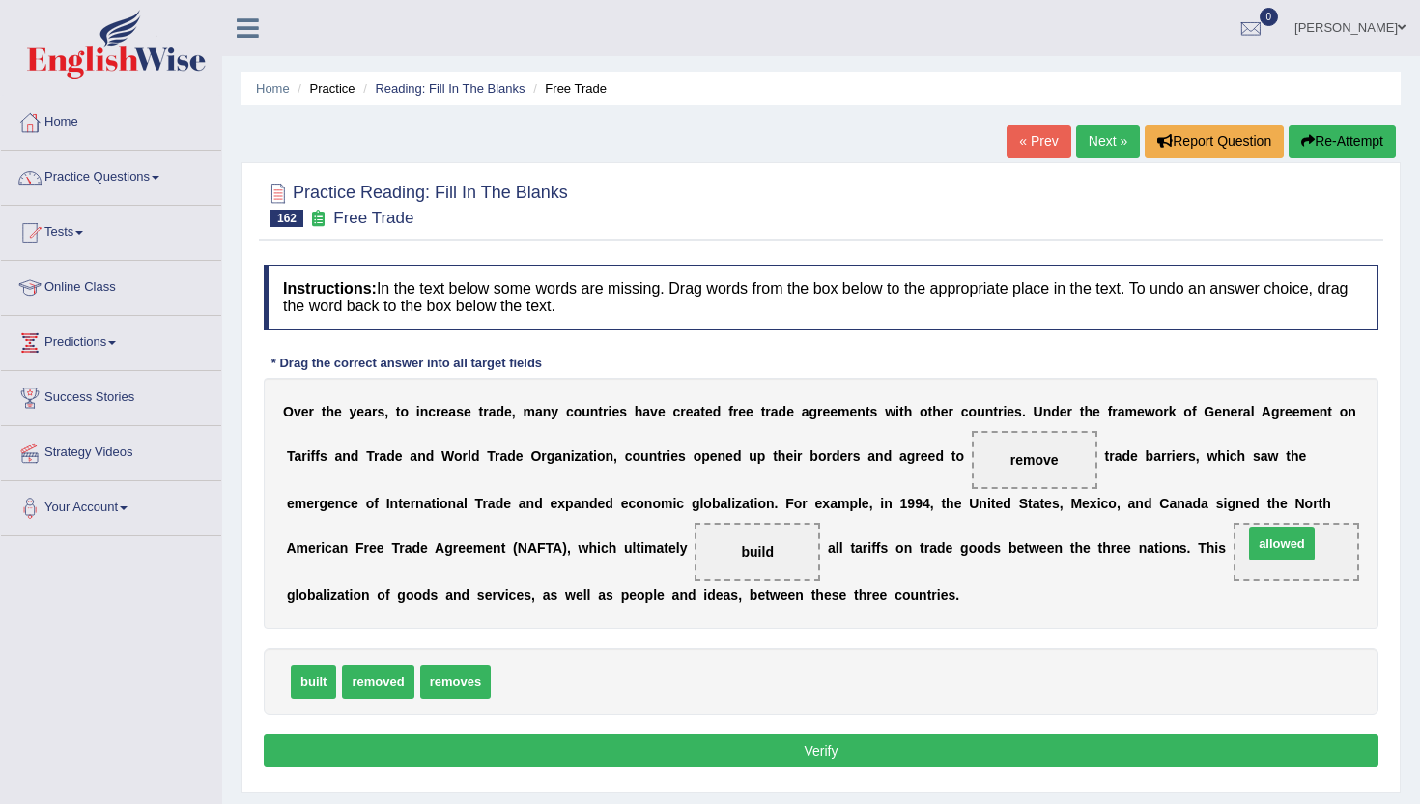
drag, startPoint x: 522, startPoint y: 680, endPoint x: 1274, endPoint y: 542, distance: 765.1
drag, startPoint x: 758, startPoint y: 548, endPoint x: 552, endPoint y: 693, distance: 252.5
drag, startPoint x: 351, startPoint y: 686, endPoint x: 738, endPoint y: 558, distance: 407.8
drag, startPoint x: 758, startPoint y: 559, endPoint x: 548, endPoint y: 717, distance: 263.0
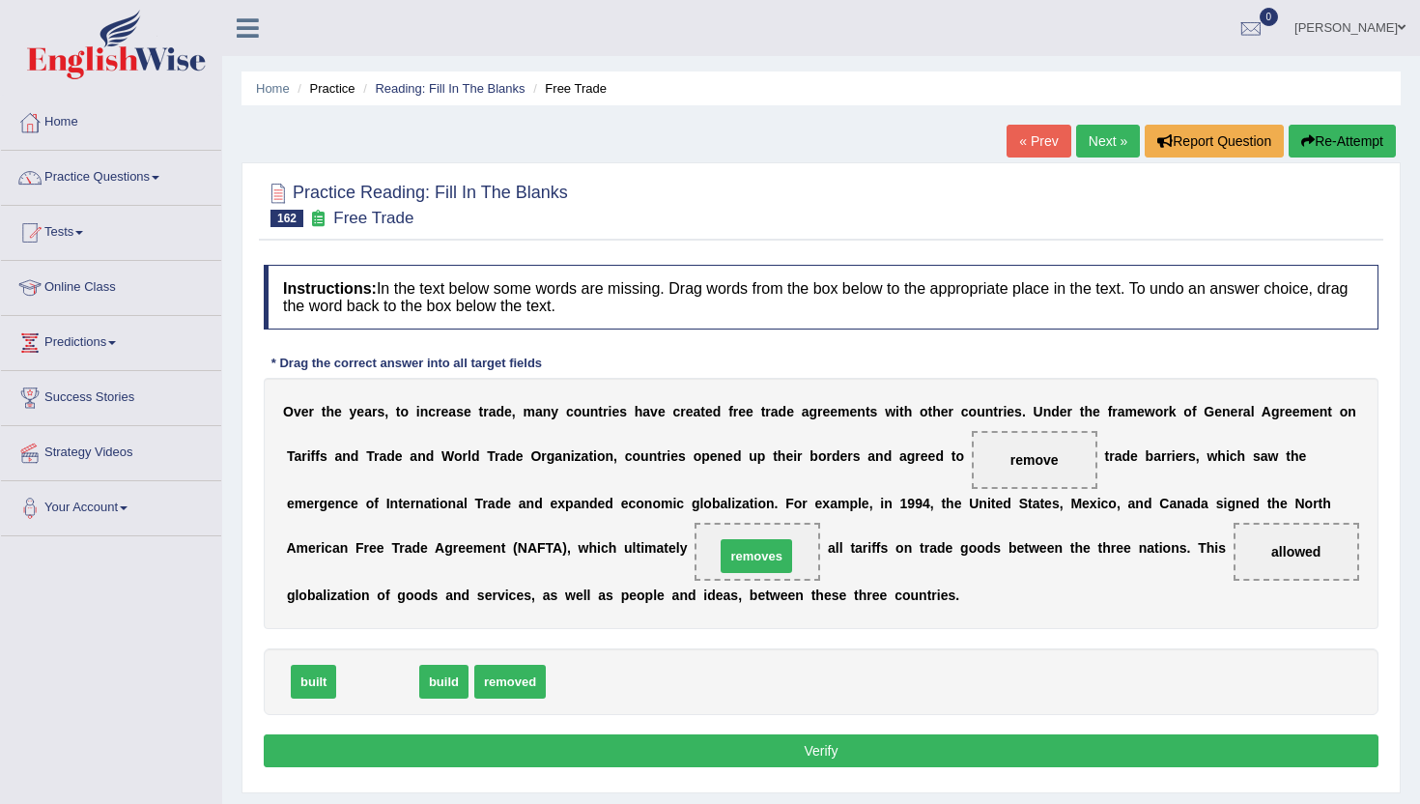
drag, startPoint x: 374, startPoint y: 685, endPoint x: 753, endPoint y: 559, distance: 399.0
click at [666, 776] on div "Instructions: In the text below some words are missing. Drag words from the box…" at bounding box center [821, 518] width 1124 height 527
click at [669, 757] on button "Verify" at bounding box center [821, 750] width 1115 height 33
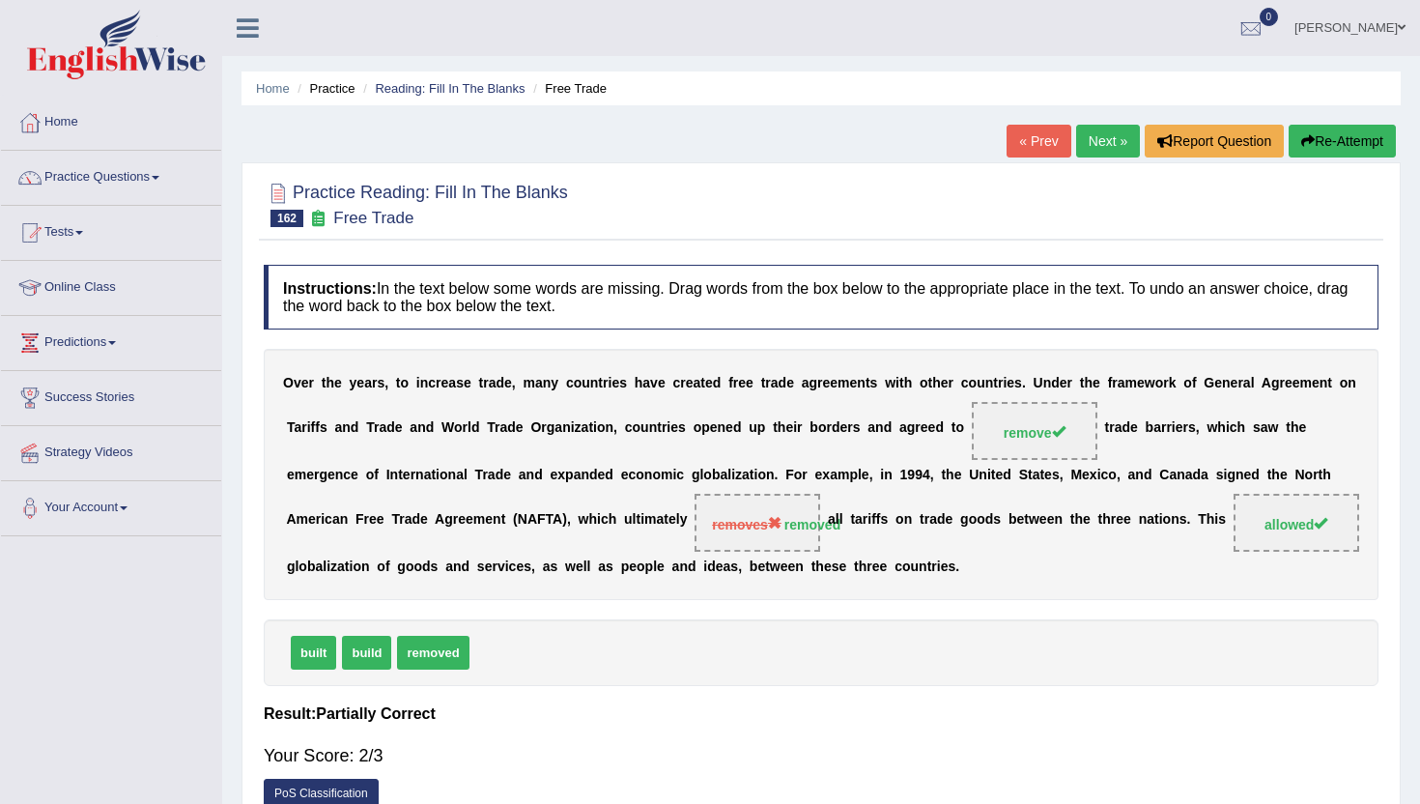
click at [1103, 140] on link "Next »" at bounding box center [1108, 141] width 64 height 33
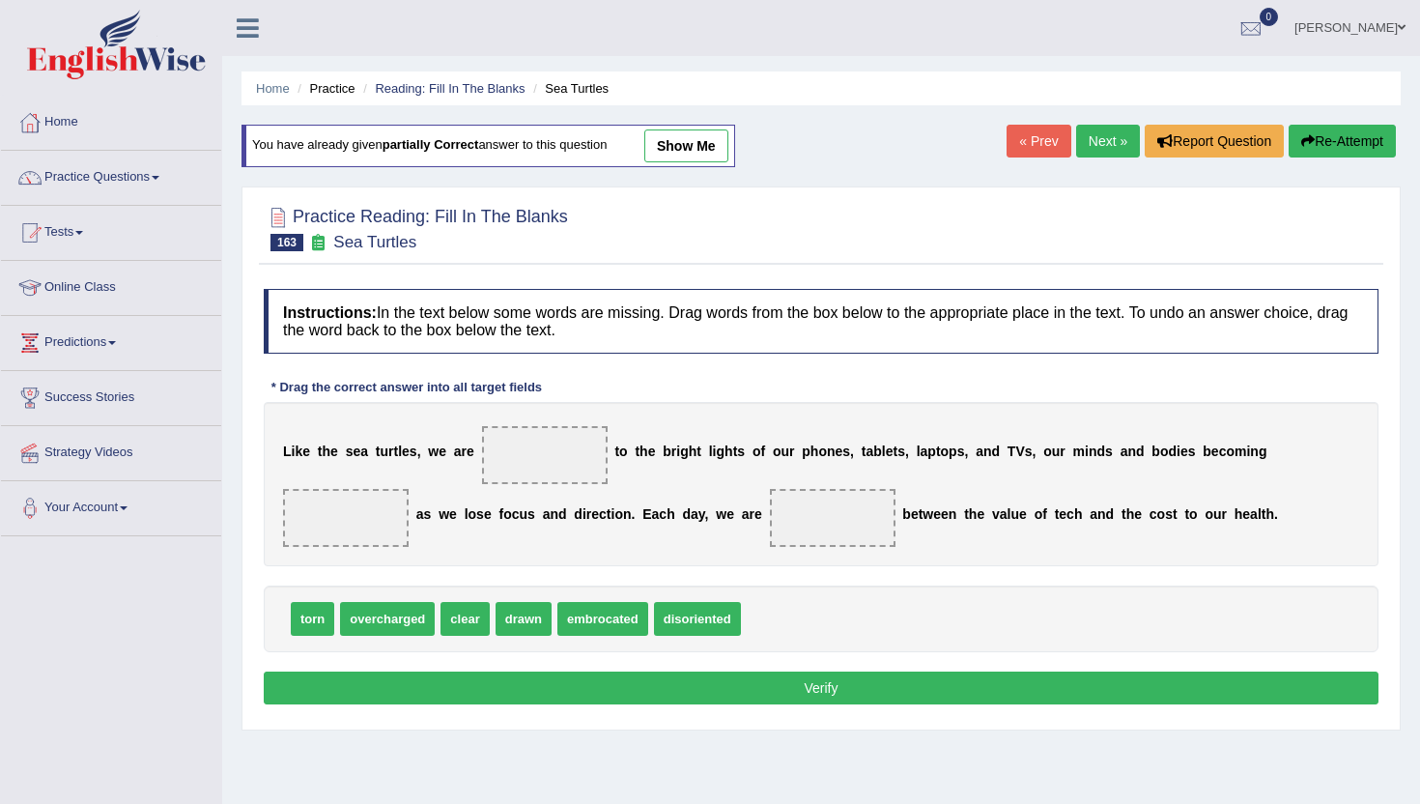
click at [1036, 133] on link "« Prev" at bounding box center [1039, 141] width 64 height 33
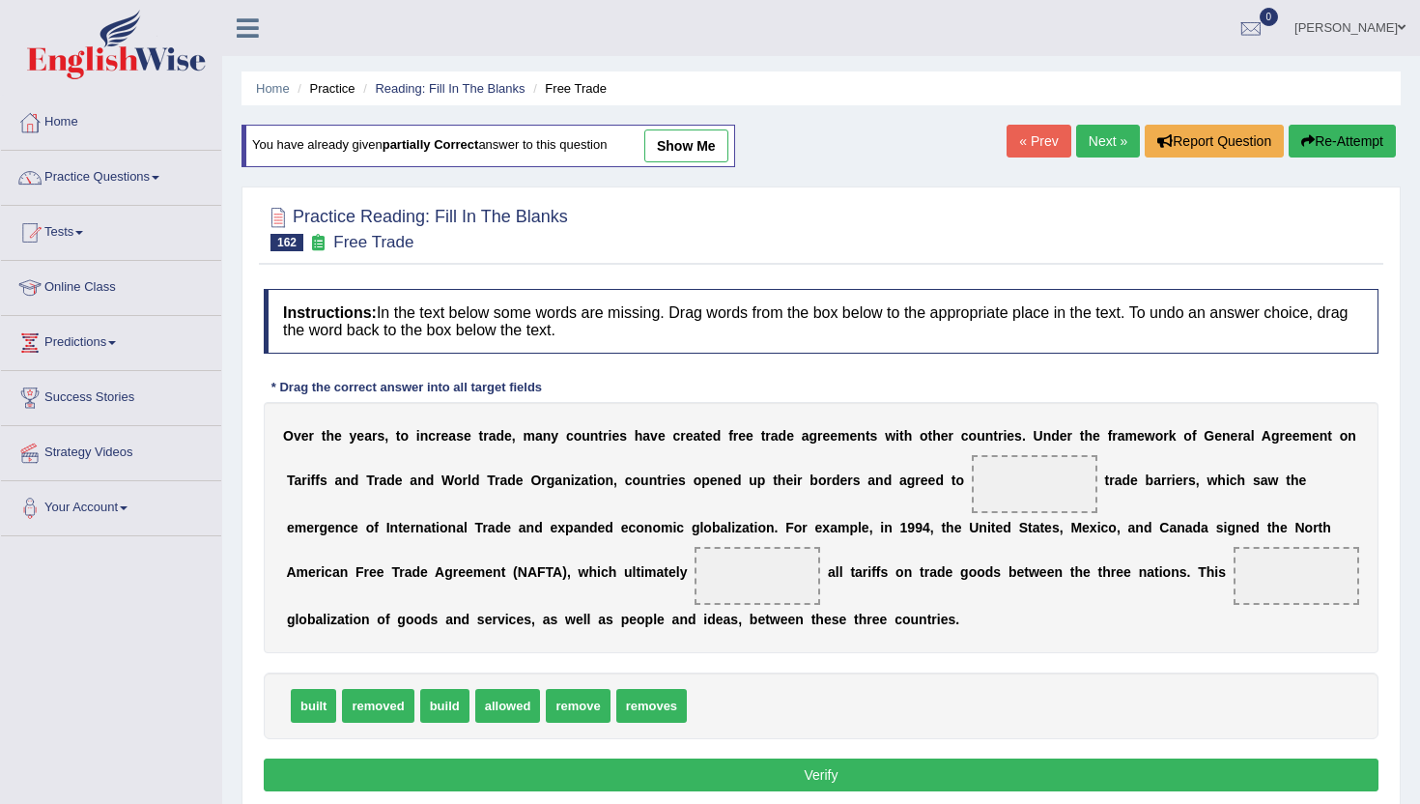
click at [1037, 133] on link "« Prev" at bounding box center [1039, 141] width 64 height 33
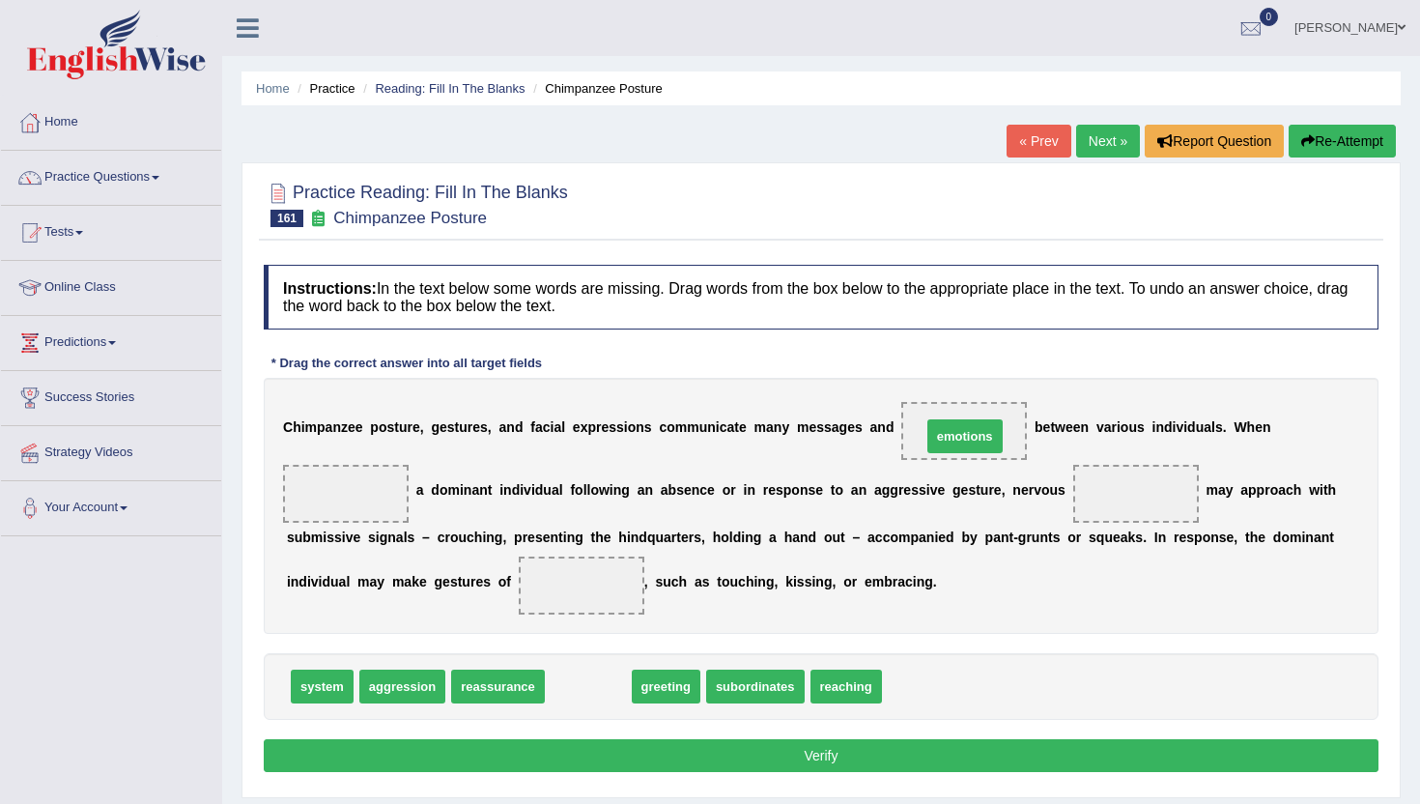
drag, startPoint x: 574, startPoint y: 697, endPoint x: 951, endPoint y: 444, distance: 453.3
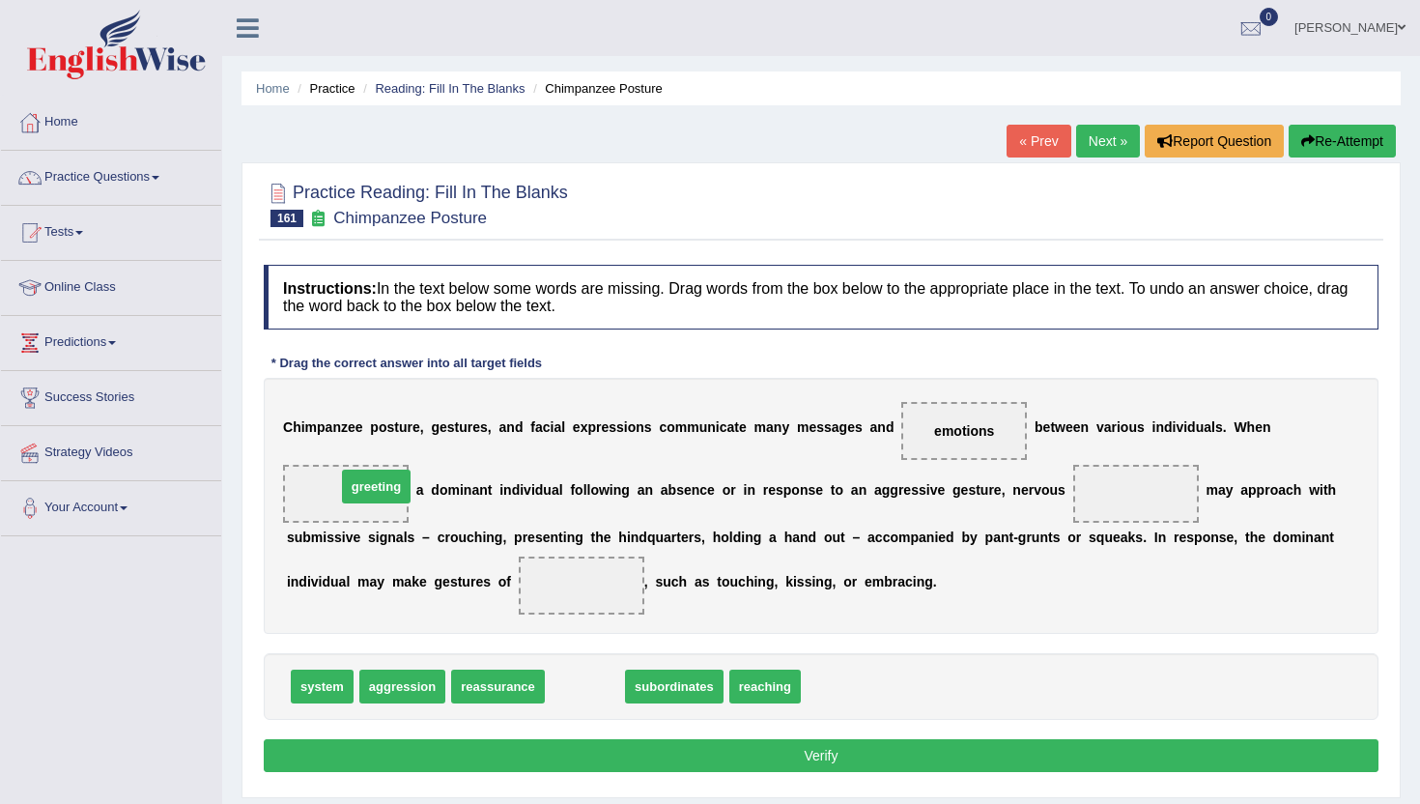
drag, startPoint x: 591, startPoint y: 696, endPoint x: 375, endPoint y: 501, distance: 290.7
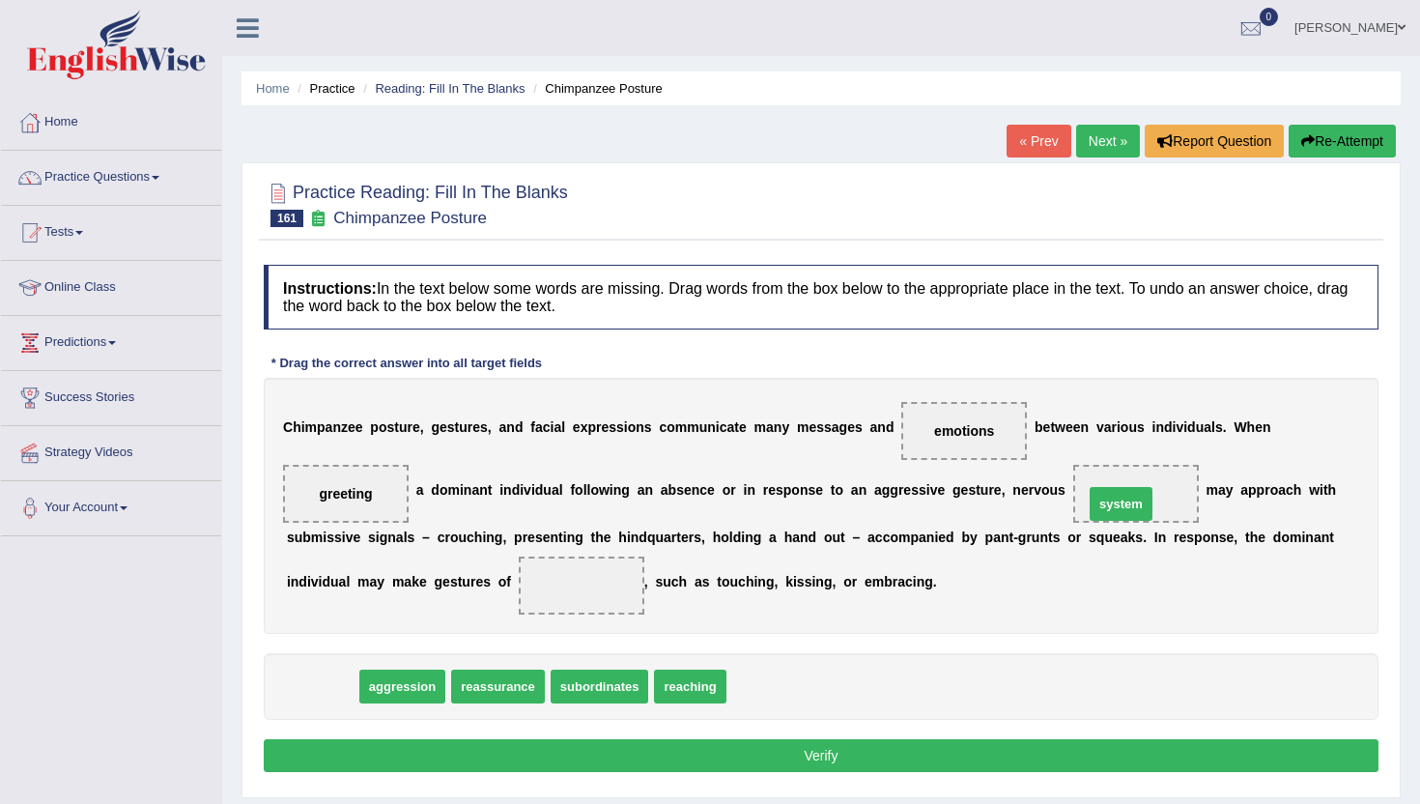
drag, startPoint x: 320, startPoint y: 682, endPoint x: 1119, endPoint y: 499, distance: 819.5
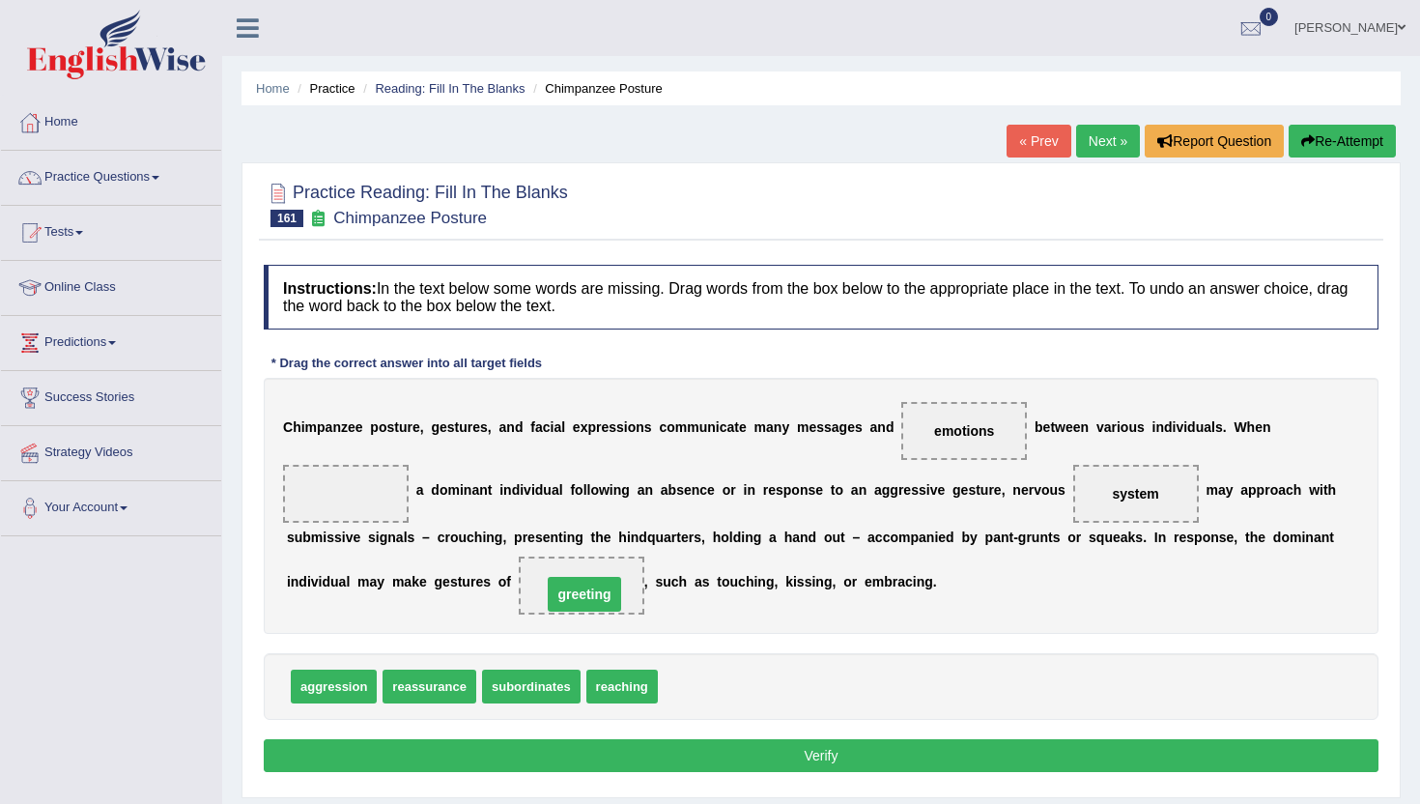
drag, startPoint x: 325, startPoint y: 489, endPoint x: 562, endPoint y: 590, distance: 258.4
drag, startPoint x: 318, startPoint y: 687, endPoint x: 313, endPoint y: 497, distance: 190.4
click at [405, 752] on button "Verify" at bounding box center [821, 755] width 1115 height 33
